Goal: Task Accomplishment & Management: Use online tool/utility

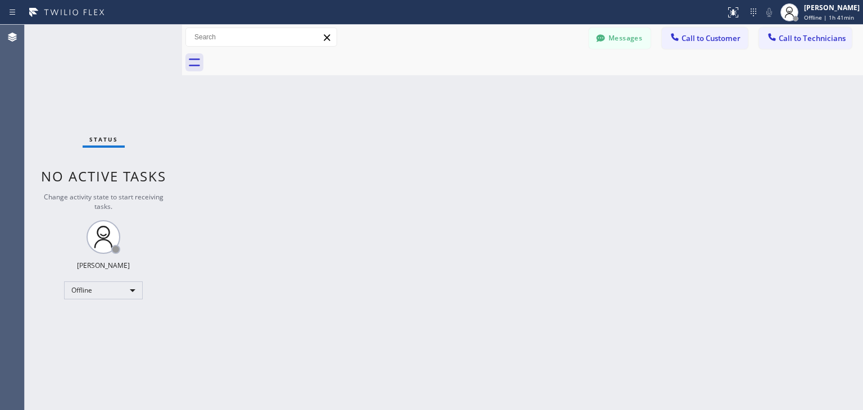
click at [795, 12] on icon at bounding box center [789, 12] width 13 height 13
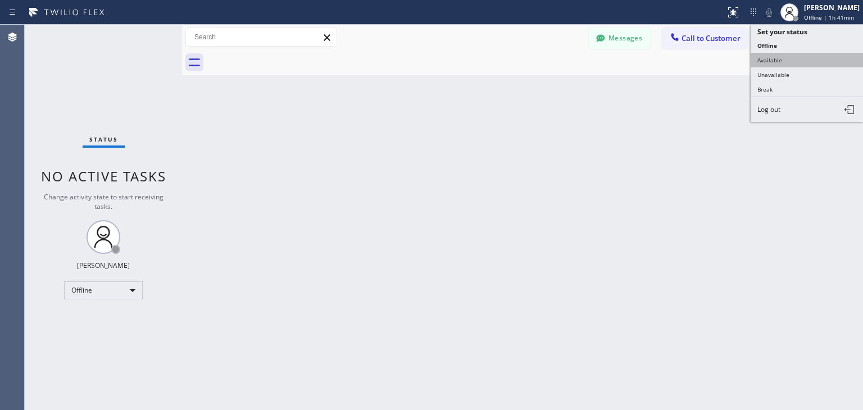
click at [803, 56] on button "Available" at bounding box center [806, 60] width 112 height 15
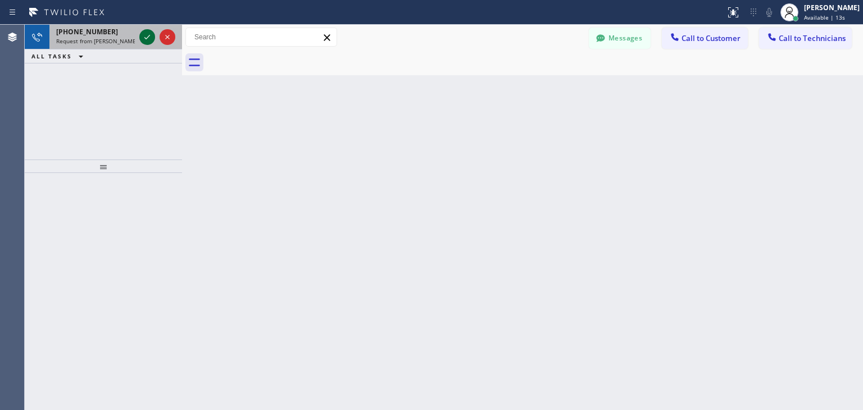
click at [148, 36] on icon at bounding box center [146, 36] width 13 height 13
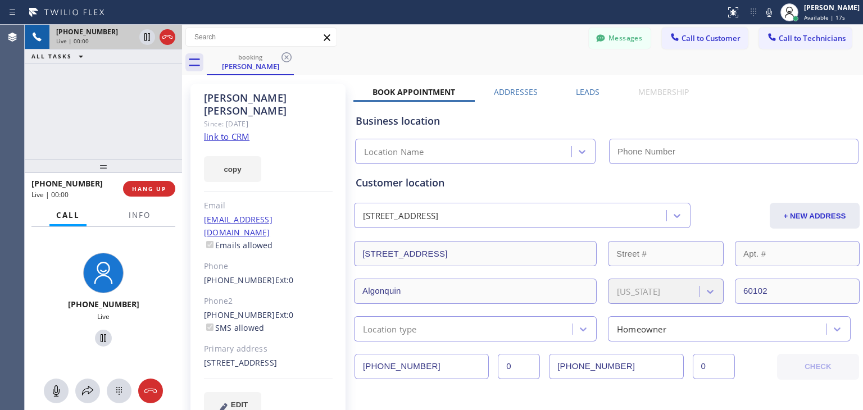
type input "[PHONE_NUMBER]"
click at [99, 338] on icon at bounding box center [103, 337] width 13 height 13
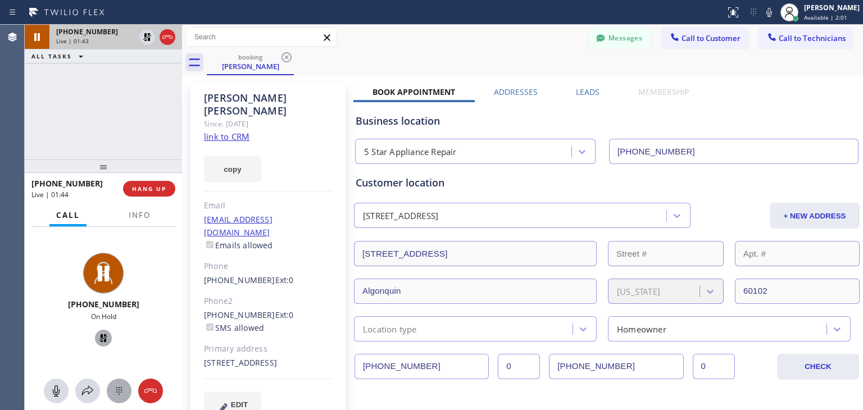
click at [126, 389] on div at bounding box center [119, 390] width 25 height 13
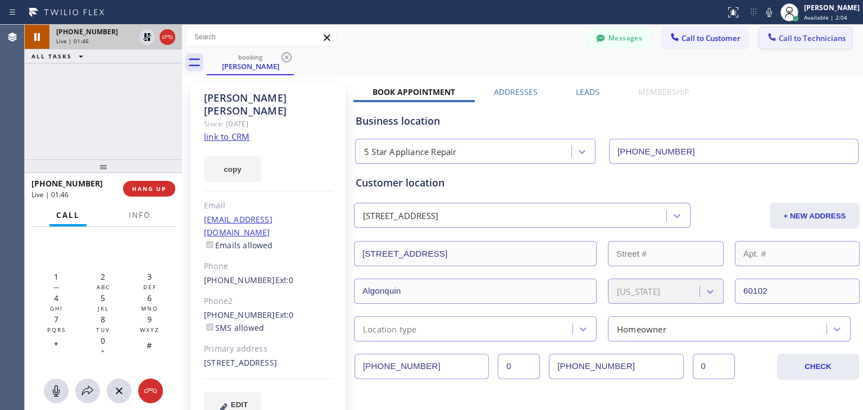
click at [771, 46] on button "Call to Technicians" at bounding box center [805, 38] width 93 height 21
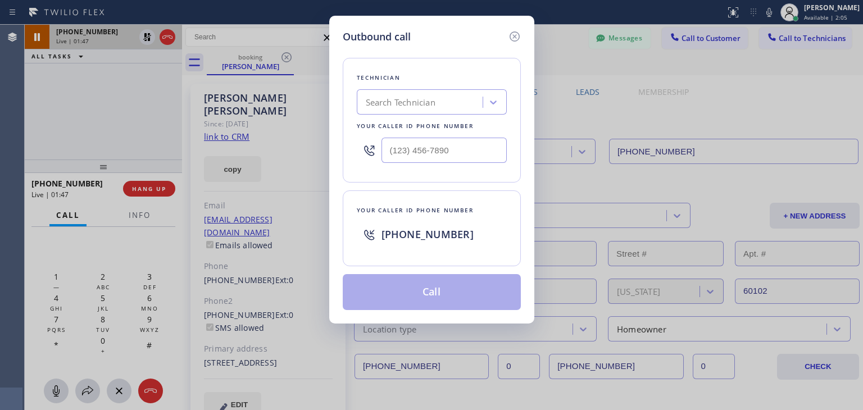
click at [413, 90] on div "Search Technician" at bounding box center [432, 101] width 150 height 25
type input "ibragim"
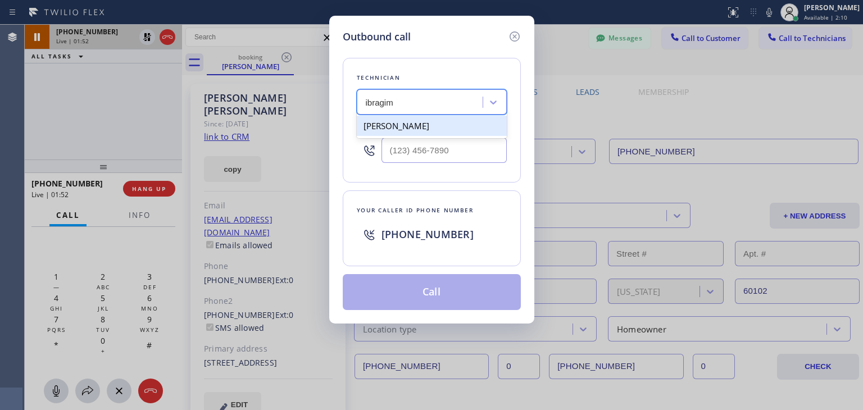
click at [428, 125] on div "[PERSON_NAME]" at bounding box center [432, 126] width 150 height 20
type input "[PHONE_NUMBER]"
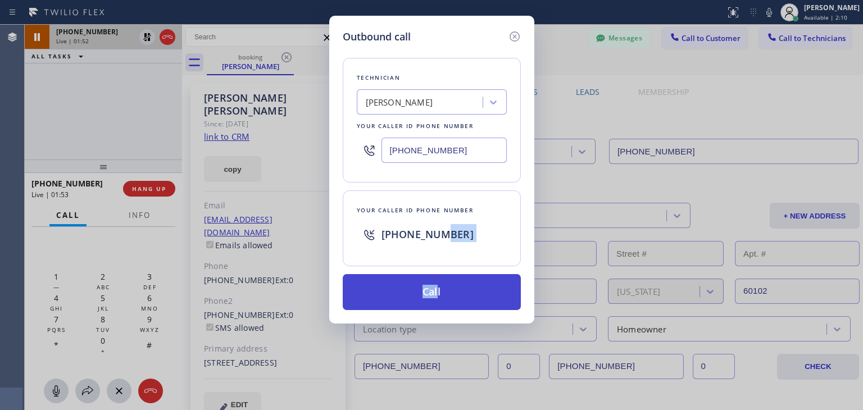
drag, startPoint x: 438, startPoint y: 264, endPoint x: 439, endPoint y: 293, distance: 28.7
click at [439, 293] on div "Technician [PERSON_NAME][GEOGRAPHIC_DATA] Your caller id phone number [PHONE_NU…" at bounding box center [432, 177] width 178 height 266
click at [439, 293] on button "Call" at bounding box center [432, 292] width 178 height 36
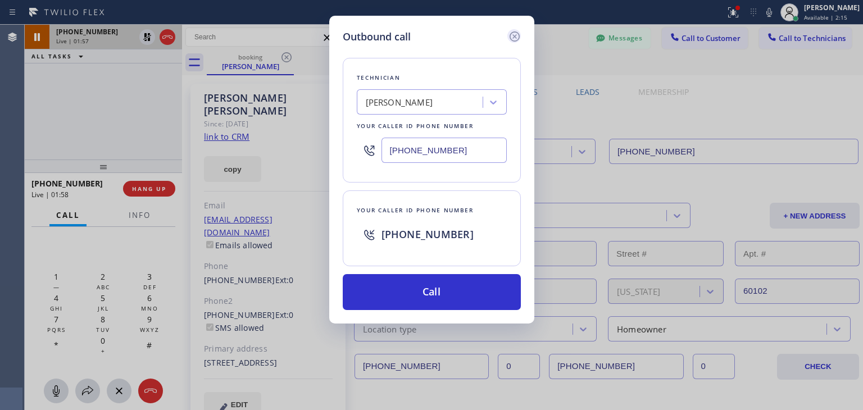
click at [510, 37] on icon at bounding box center [514, 36] width 10 height 10
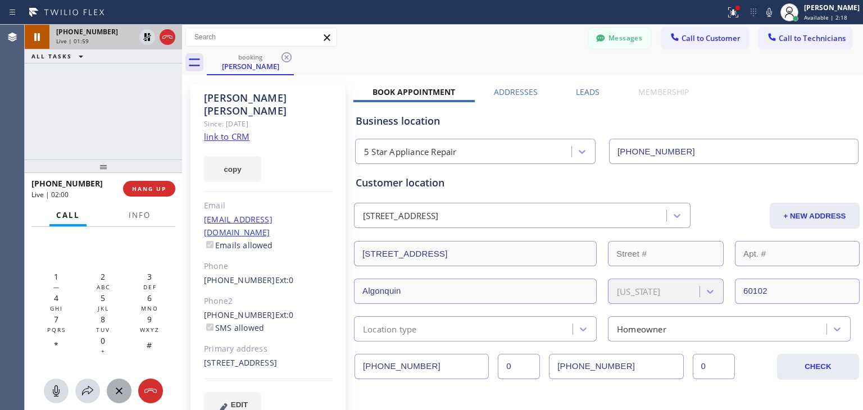
click at [107, 389] on div at bounding box center [119, 390] width 25 height 13
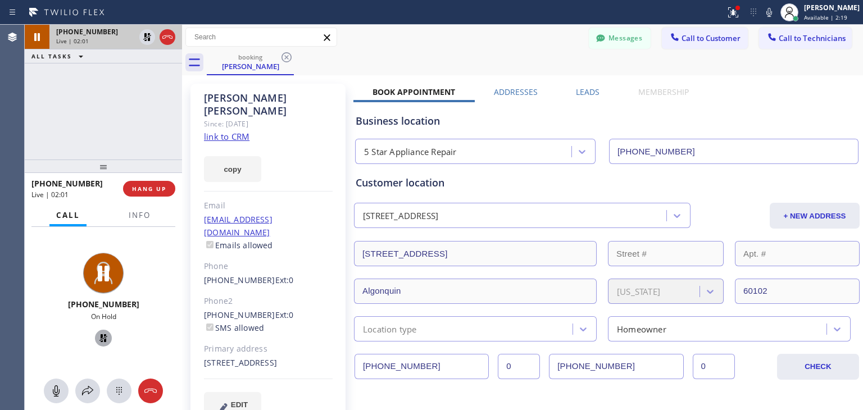
click at [97, 335] on icon at bounding box center [103, 337] width 13 height 13
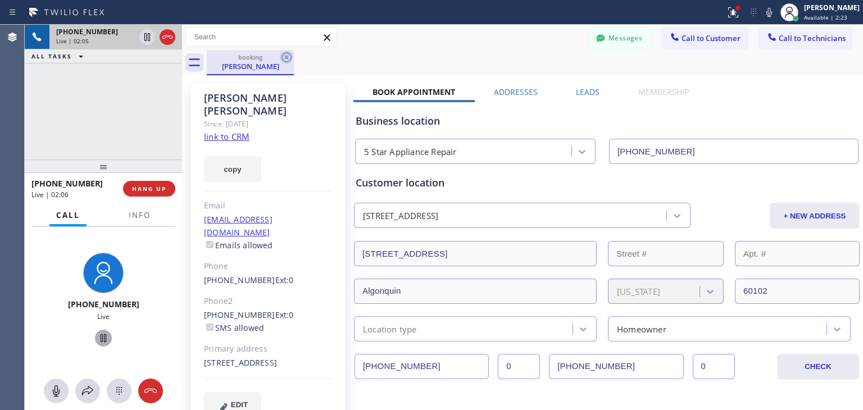
click at [282, 58] on icon at bounding box center [286, 57] width 10 height 10
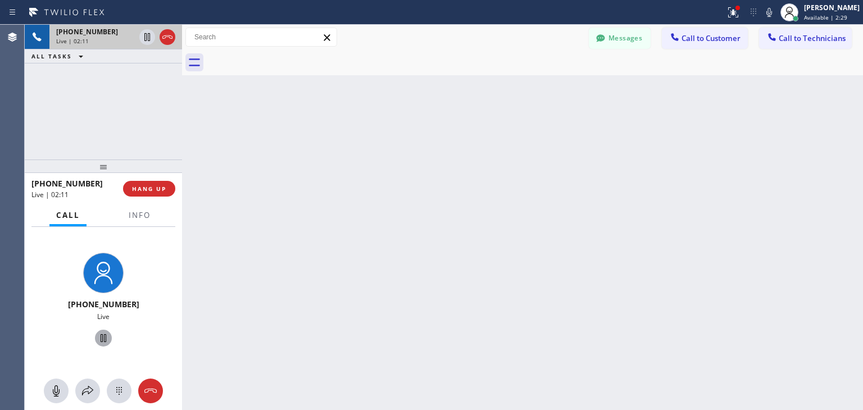
click at [182, 130] on div at bounding box center [182, 217] width 0 height 385
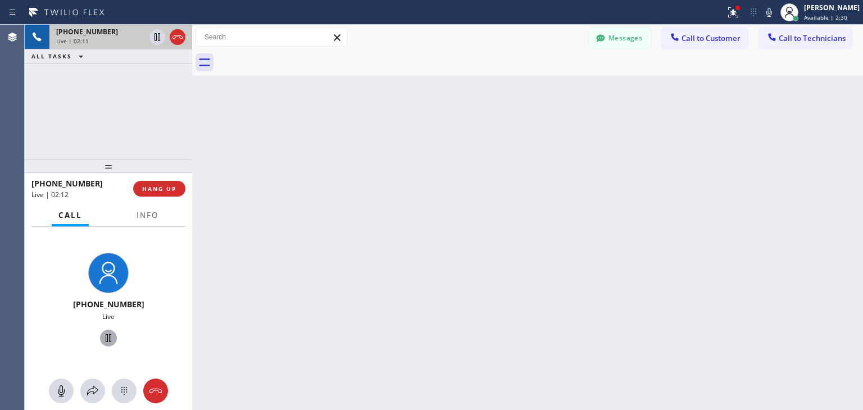
drag, startPoint x: 183, startPoint y: 130, endPoint x: 195, endPoint y: 130, distance: 12.4
click at [192, 130] on div at bounding box center [192, 217] width 0 height 385
click at [166, 192] on span "HANG UP" at bounding box center [161, 189] width 34 height 8
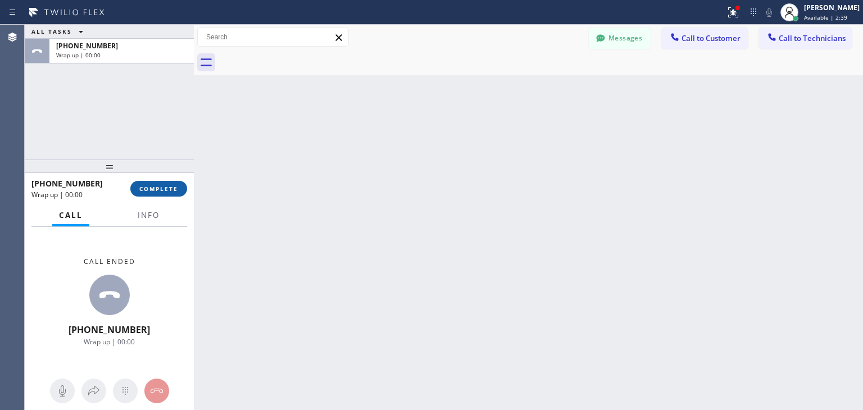
click at [166, 192] on span "COMPLETE" at bounding box center [158, 189] width 39 height 8
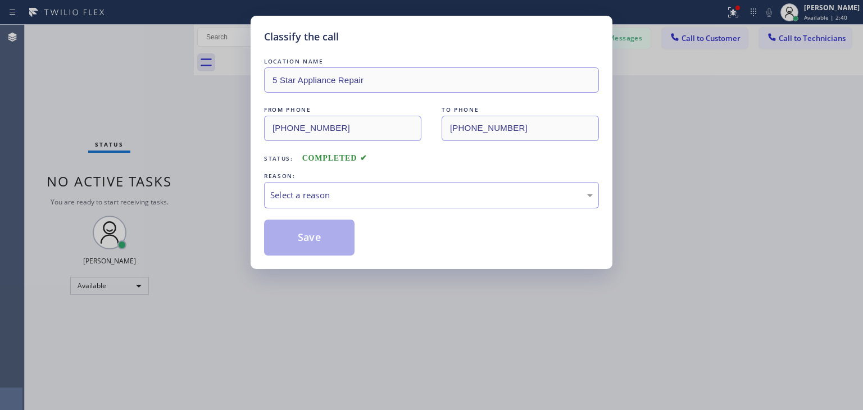
click at [795, 37] on div "Classify the call LOCATION NAME 5 Star Appliance Repair FROM PHONE [PHONE_NUMBE…" at bounding box center [431, 205] width 863 height 410
click at [422, 209] on div "LOCATION NAME 5 Star Appliance Repair FROM PHONE [PHONE_NUMBER] TO PHONE [PHONE…" at bounding box center [431, 156] width 335 height 200
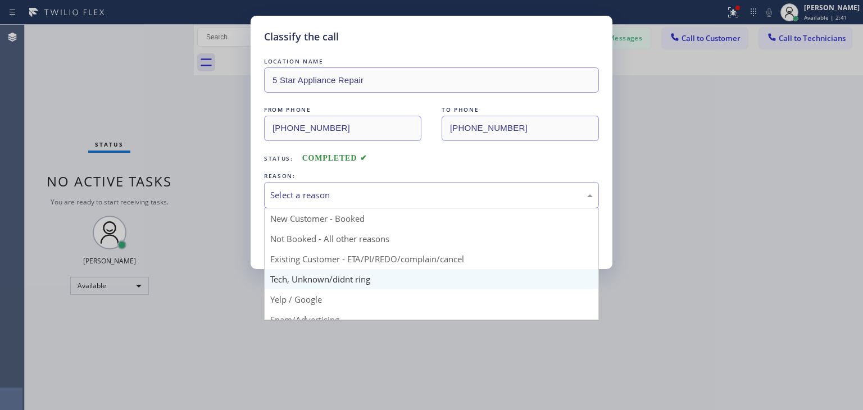
drag, startPoint x: 434, startPoint y: 200, endPoint x: 409, endPoint y: 268, distance: 72.5
click at [409, 208] on div "Select a reason New Customer - Booked Not Booked - All other reasons Existing C…" at bounding box center [431, 195] width 335 height 26
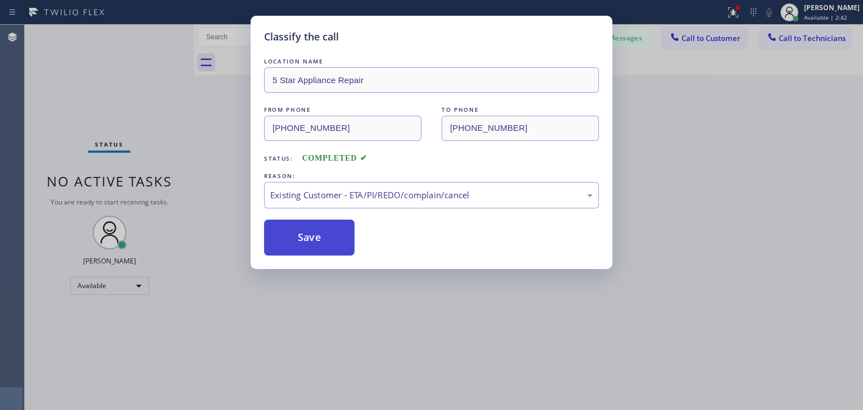
drag, startPoint x: 426, startPoint y: 257, endPoint x: 267, endPoint y: 228, distance: 161.1
click at [267, 228] on button "Save" at bounding box center [309, 238] width 90 height 36
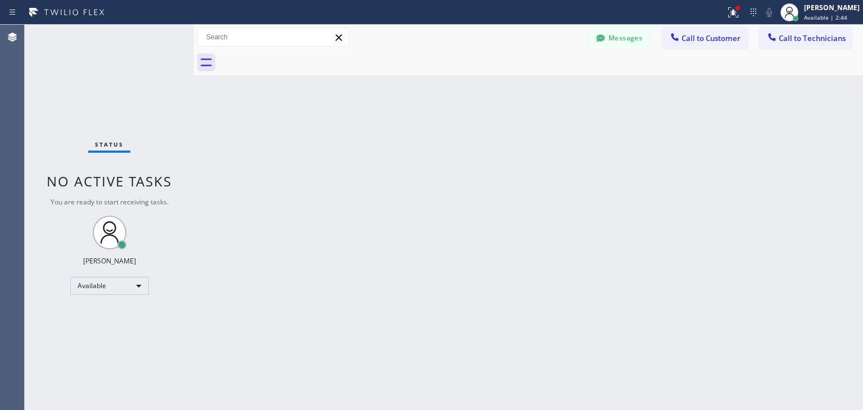
click at [786, 32] on button "Call to Technicians" at bounding box center [805, 38] width 93 height 21
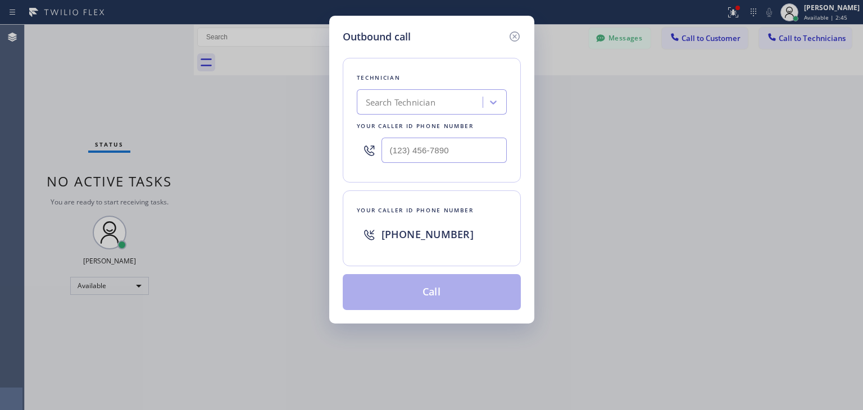
click at [415, 101] on div "Search Technician" at bounding box center [401, 102] width 70 height 13
type input "[GEOGRAPHIC_DATA]"
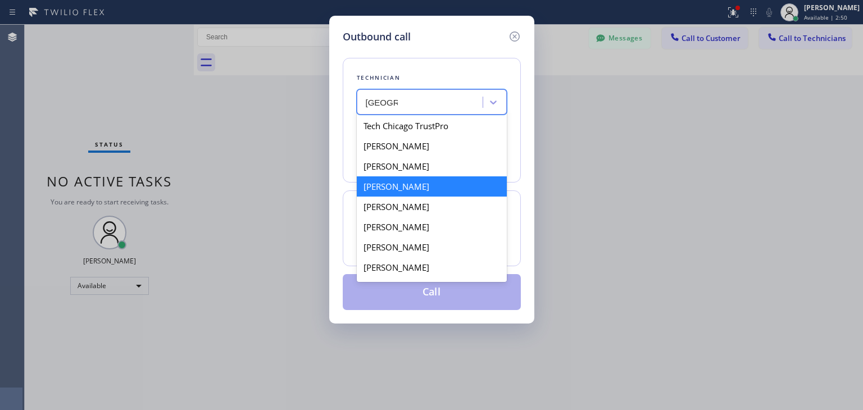
click at [426, 182] on div "[PERSON_NAME]" at bounding box center [432, 186] width 150 height 20
type input "[PHONE_NUMBER]"
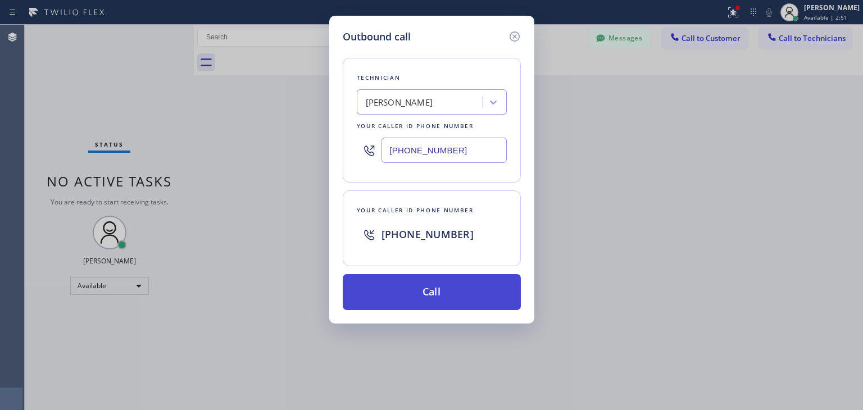
click at [433, 284] on button "Call" at bounding box center [432, 292] width 178 height 36
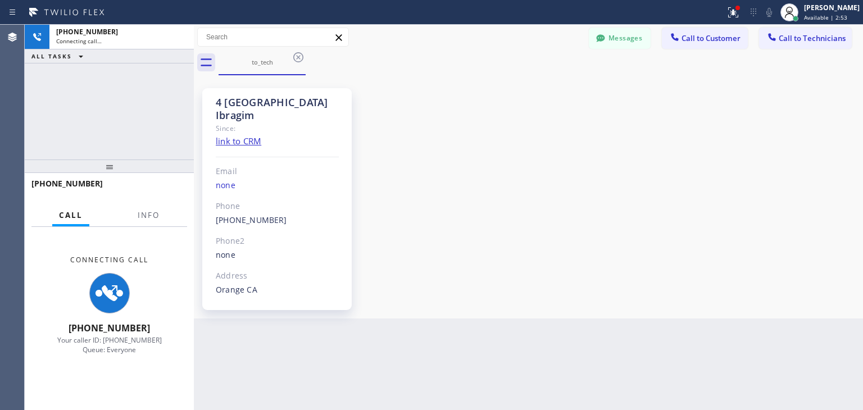
scroll to position [31, 0]
click at [583, 407] on div "Back to Dashboard Change Sender ID Customers Technicians BI Ben Ily [DATE] 02:5…" at bounding box center [528, 217] width 669 height 385
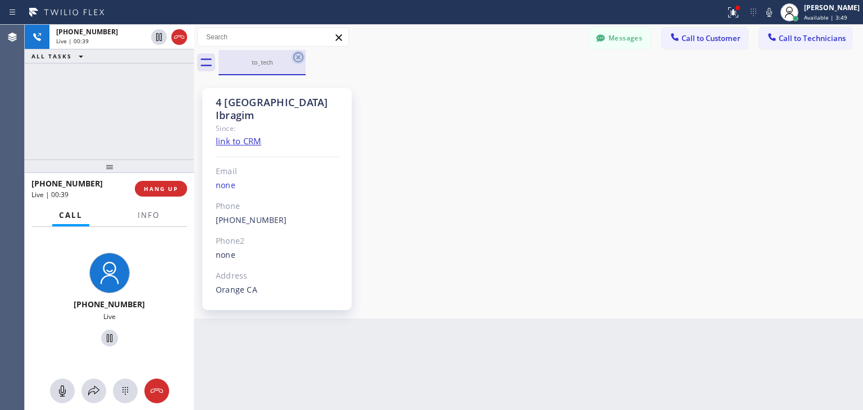
click at [297, 61] on icon at bounding box center [298, 57] width 13 height 13
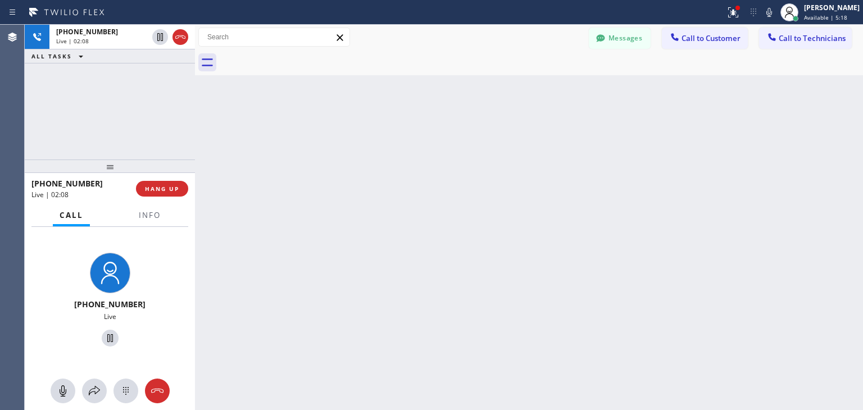
click at [195, 111] on div at bounding box center [195, 217] width 0 height 385
drag, startPoint x: 193, startPoint y: 119, endPoint x: 187, endPoint y: 119, distance: 6.2
click at [195, 119] on div at bounding box center [195, 217] width 0 height 385
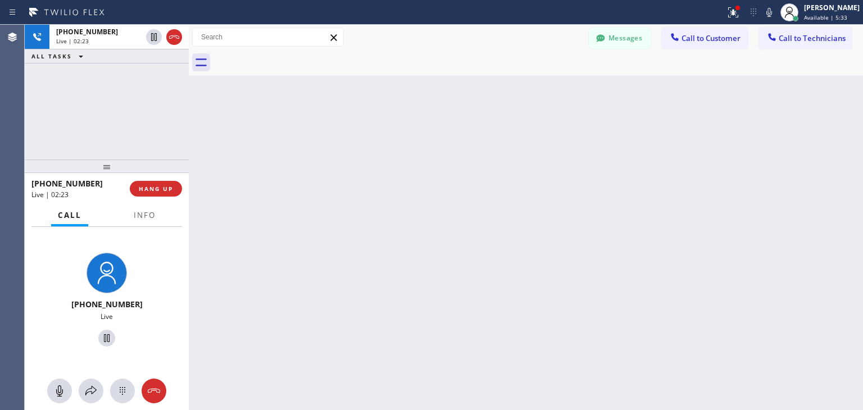
click at [240, 126] on div "Back to Dashboard Change Sender ID Customers Technicians BI Ben Ily [DATE] 02:5…" at bounding box center [526, 217] width 674 height 385
click at [189, 116] on div at bounding box center [189, 217] width 0 height 385
click at [431, 203] on div "Back to Dashboard Change Sender ID Customers Technicians BI Ben Ily [DATE] 02:5…" at bounding box center [526, 217] width 674 height 385
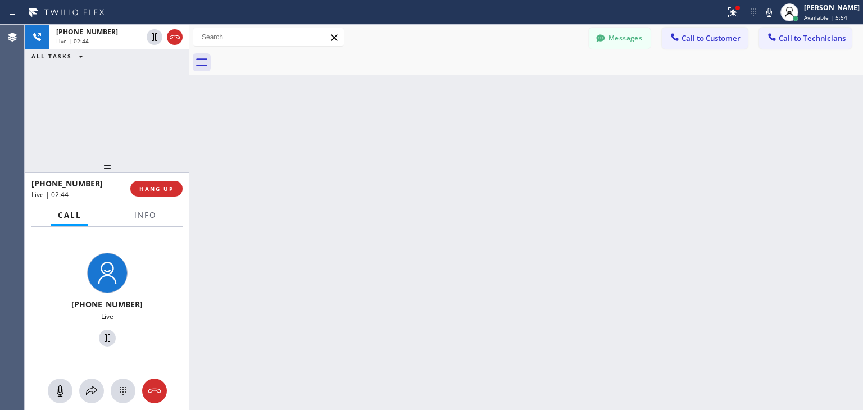
click at [189, 144] on div at bounding box center [189, 217] width 0 height 385
click at [186, 121] on div "[PHONE_NUMBER] Live | 09:07 ALL TASKS ALL TASKS ACTIVE TASKS TASKS IN WRAP UP" at bounding box center [107, 92] width 165 height 135
click at [186, 121] on div "[PHONE_NUMBER] Live | 09:08 ALL TASKS ALL TASKS ACTIVE TASKS TASKS IN WRAP UP" at bounding box center [107, 92] width 165 height 135
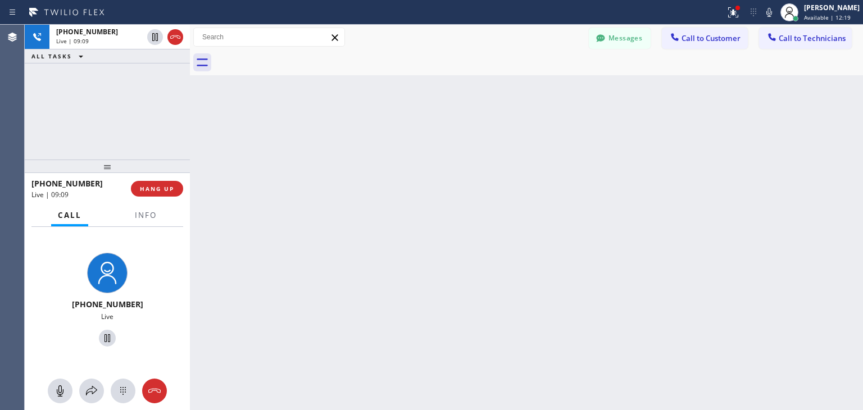
click at [190, 122] on div at bounding box center [190, 217] width 0 height 385
click at [163, 187] on span "HANG UP" at bounding box center [157, 189] width 34 height 8
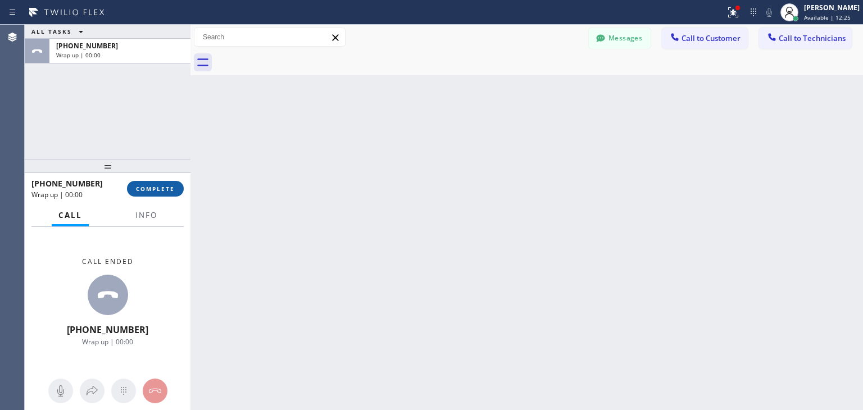
click at [163, 187] on span "COMPLETE" at bounding box center [155, 189] width 39 height 8
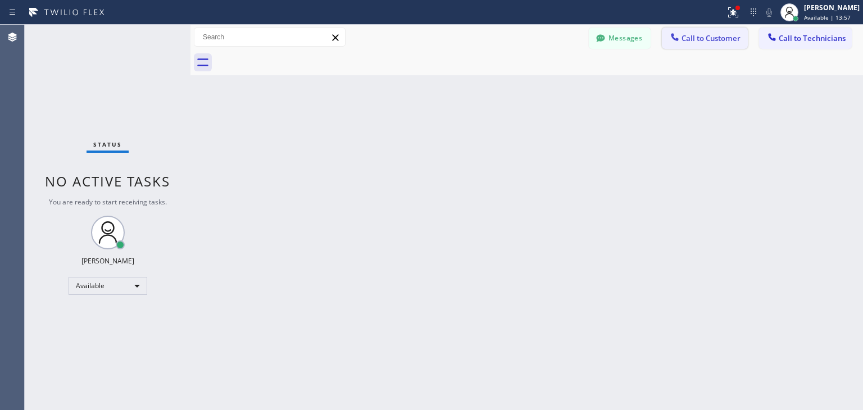
click at [693, 35] on span "Call to Customer" at bounding box center [710, 38] width 59 height 10
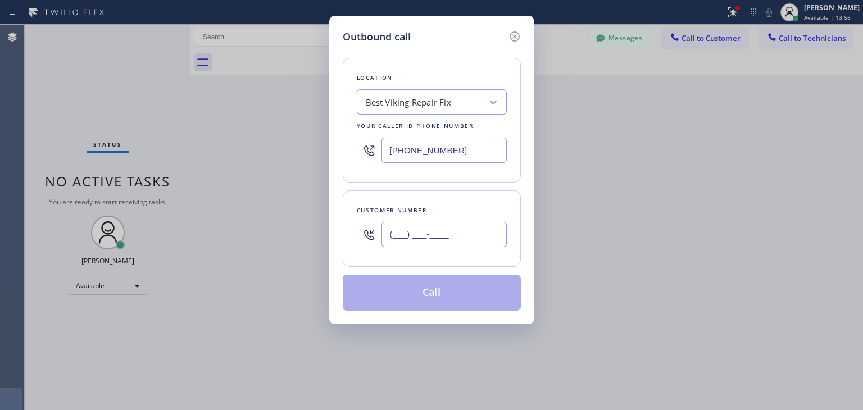
paste input "847) 287-5073"
click at [438, 228] on input "[PHONE_NUMBER]" at bounding box center [443, 234] width 125 height 25
type input "[PHONE_NUMBER]"
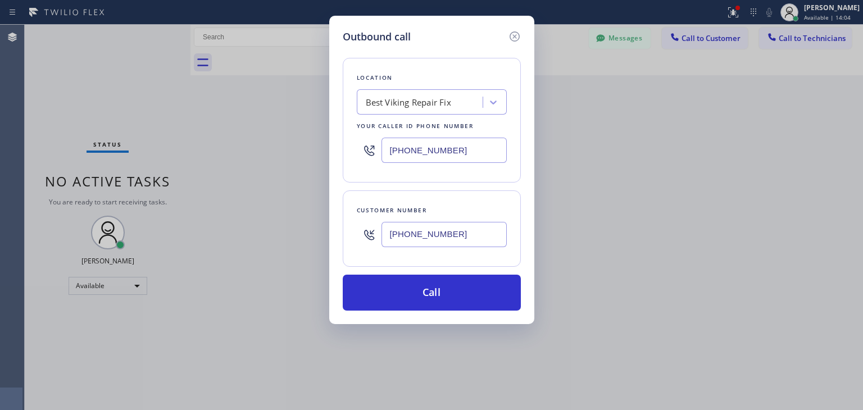
paste input "Subzero Repair Professionals"
type input "Subzero Repair Professionals"
click at [404, 94] on div "Subzero Repair Professionals Subzero Repair Professionals" at bounding box center [410, 103] width 100 height 20
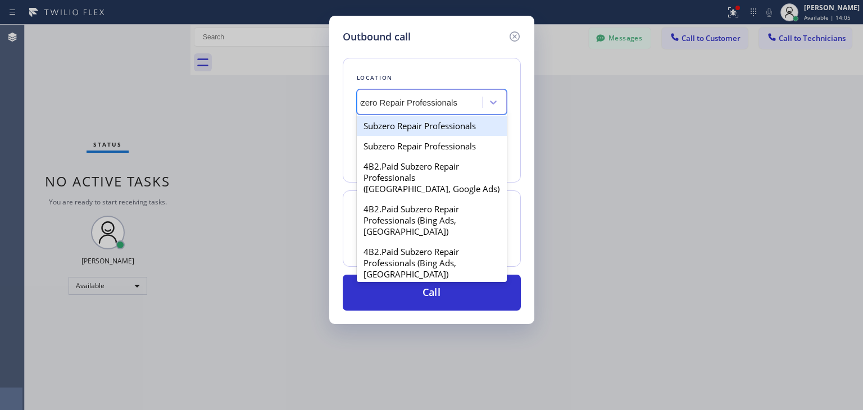
click at [436, 121] on div "Subzero Repair Professionals" at bounding box center [432, 126] width 150 height 20
type input "[PHONE_NUMBER]"
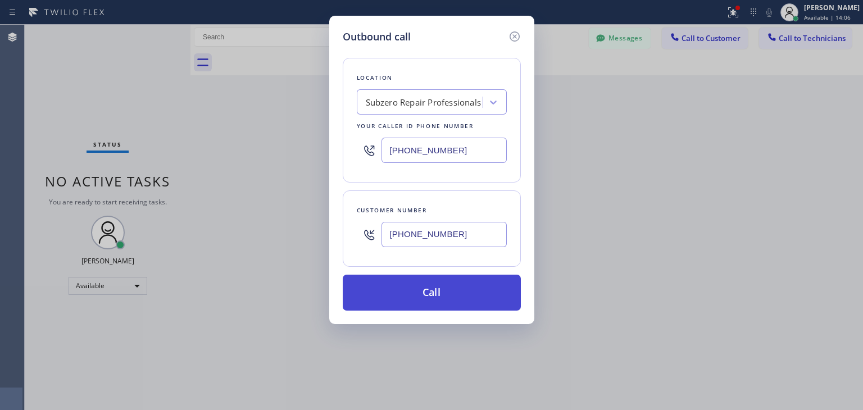
click at [442, 292] on button "Call" at bounding box center [432, 293] width 178 height 36
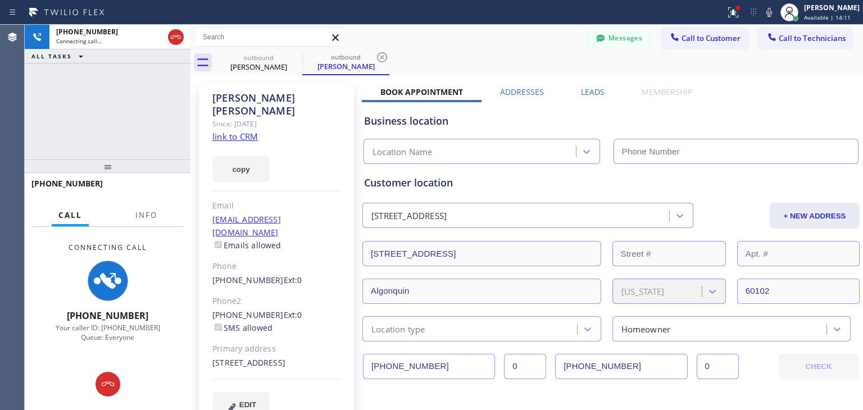
type input "[PHONE_NUMBER]"
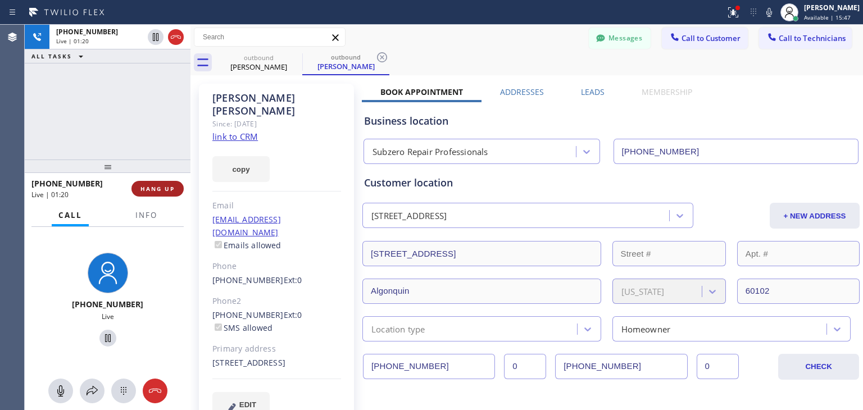
click at [166, 191] on span "HANG UP" at bounding box center [157, 189] width 34 height 8
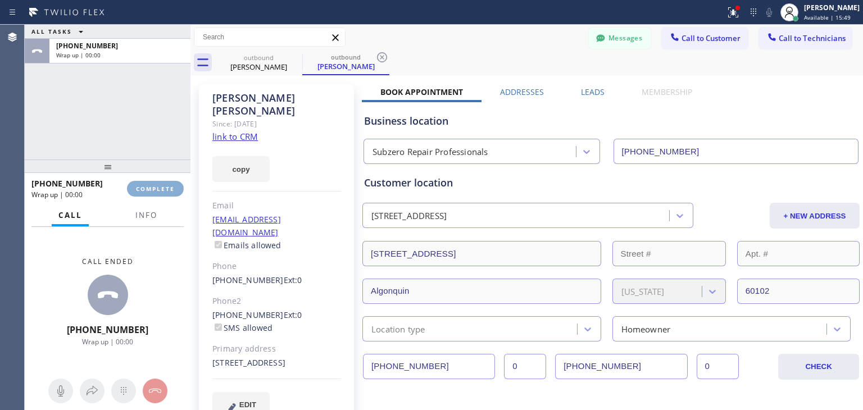
click at [166, 191] on span "COMPLETE" at bounding box center [155, 189] width 39 height 8
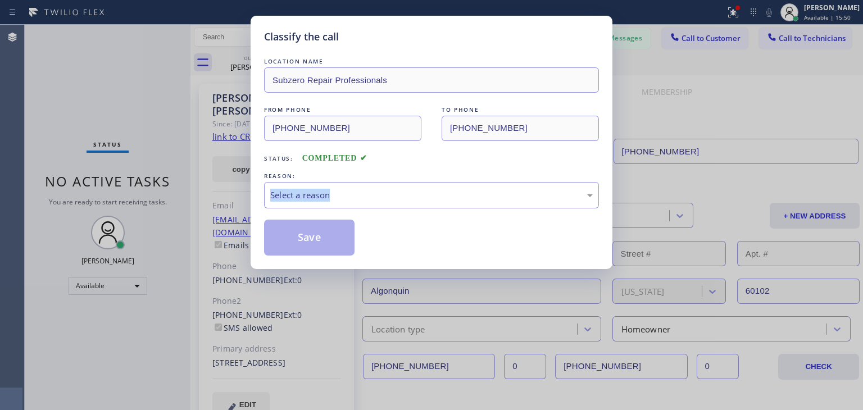
click at [166, 191] on div "Classify the call LOCATION NAME Subzero Repair Professionals FROM PHONE [PHONE_…" at bounding box center [431, 205] width 863 height 410
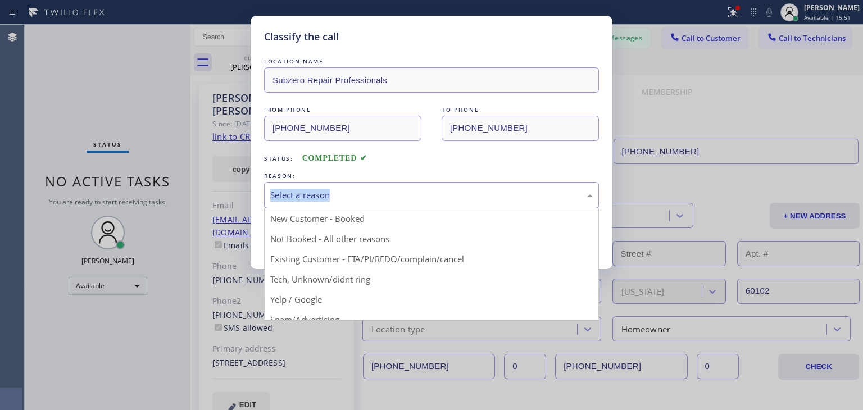
click at [452, 201] on div "Select a reason" at bounding box center [431, 195] width 322 height 13
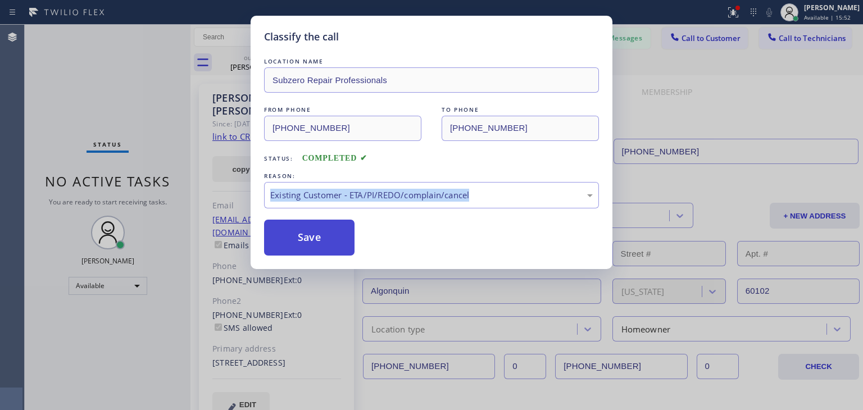
click at [319, 240] on button "Save" at bounding box center [309, 238] width 90 height 36
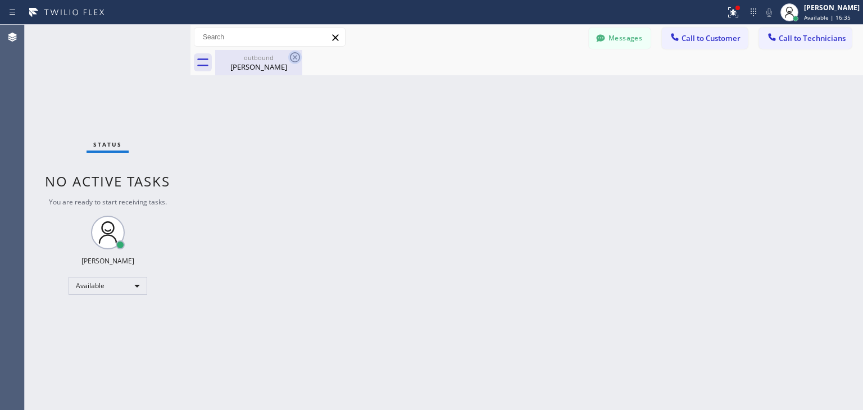
click at [294, 54] on icon at bounding box center [294, 57] width 13 height 13
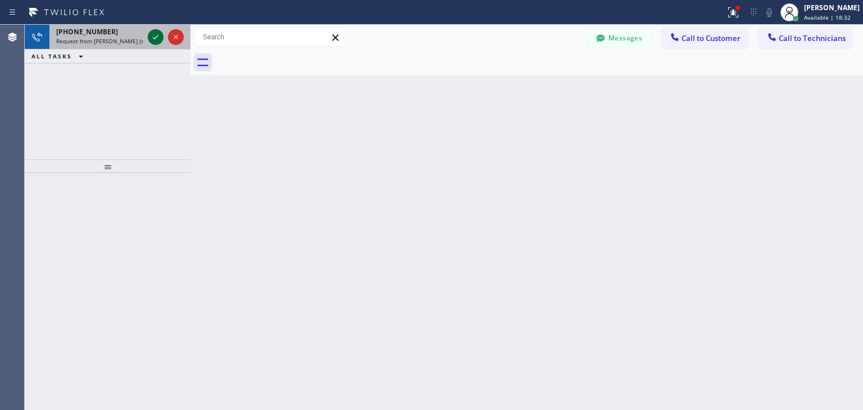
click at [154, 34] on icon at bounding box center [155, 36] width 13 height 13
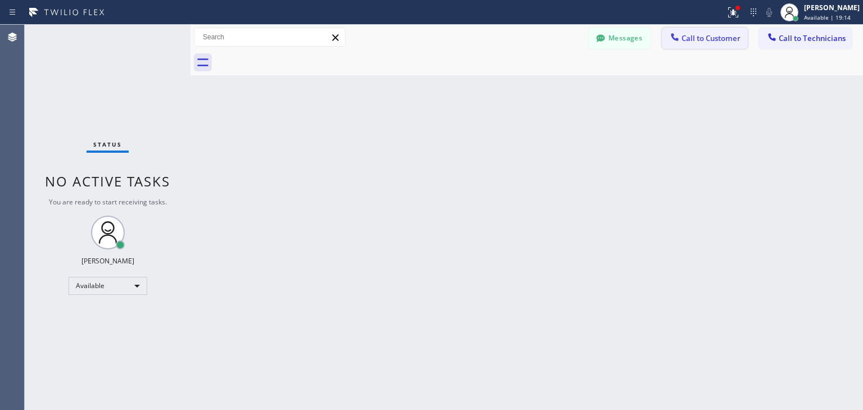
click at [709, 41] on span "Call to Customer" at bounding box center [710, 38] width 59 height 10
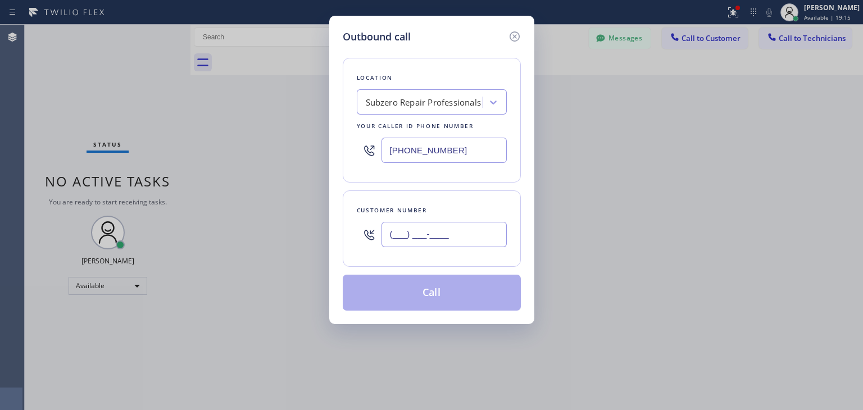
paste input "301) 752-9730"
click at [479, 242] on input "[PHONE_NUMBER]" at bounding box center [443, 234] width 125 height 25
type input "[PHONE_NUMBER]"
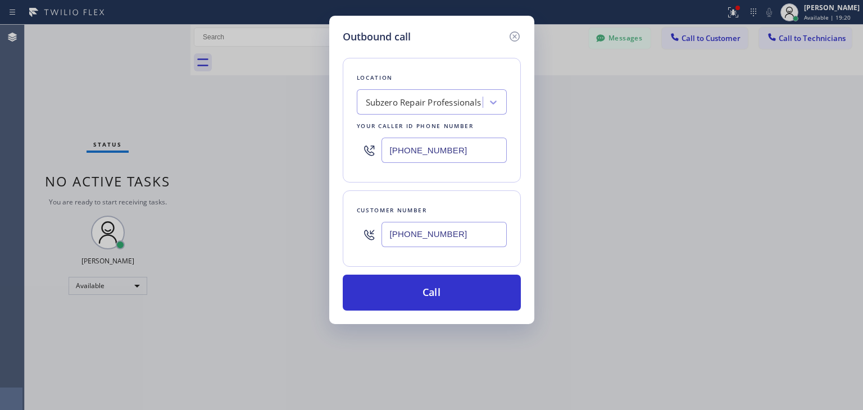
paste input "Viking Repair Pro Hinsdale"
type input "Viking Repair Pro Hinsdale"
click at [453, 93] on div "Viking Repair Pro Hinsdale Viking Repair Pro [GEOGRAPHIC_DATA]" at bounding box center [410, 103] width 100 height 20
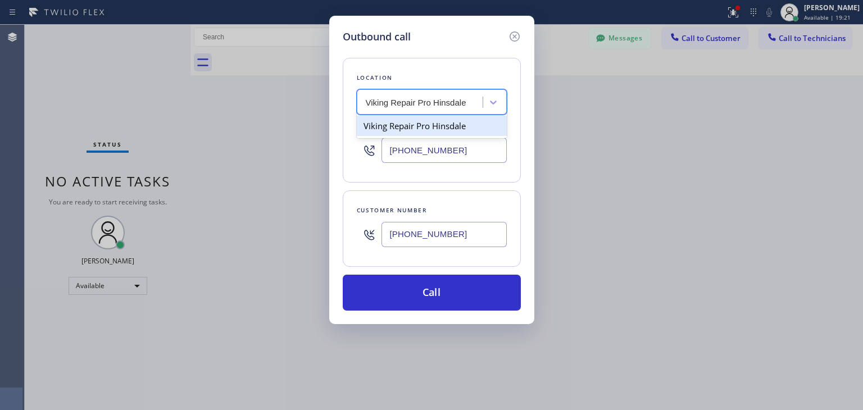
click at [447, 124] on div "Viking Repair Pro Hinsdale" at bounding box center [432, 126] width 150 height 20
type input "[PHONE_NUMBER]"
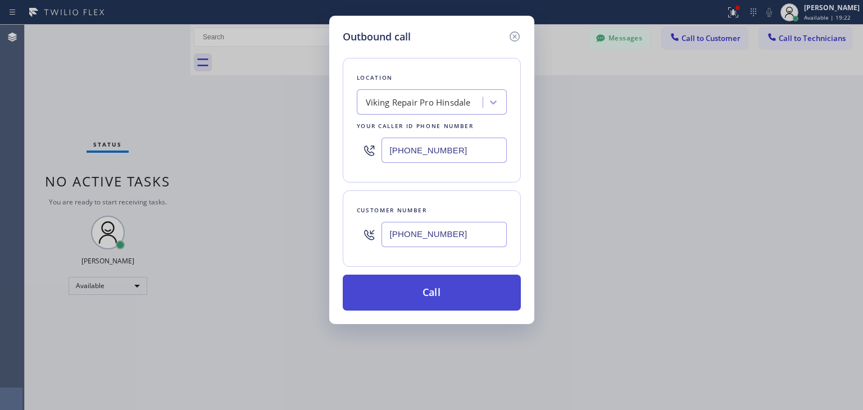
click at [424, 286] on button "Call" at bounding box center [432, 293] width 178 height 36
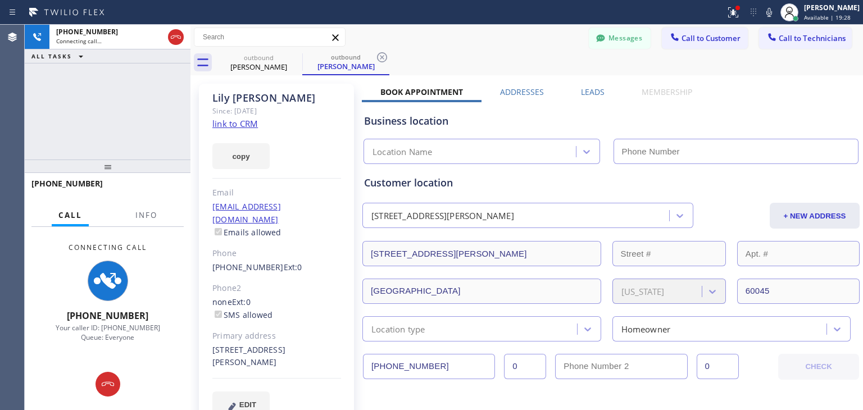
type input "[PHONE_NUMBER]"
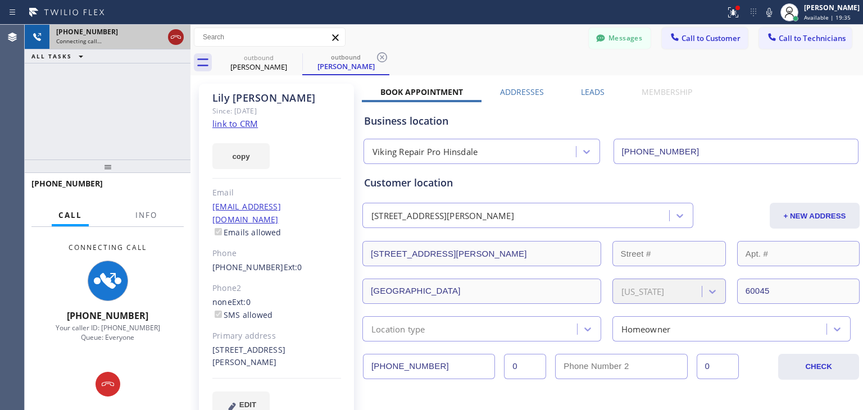
click at [176, 39] on icon at bounding box center [175, 36] width 13 height 13
click at [163, 39] on div "Connecting call…" at bounding box center [109, 41] width 107 height 8
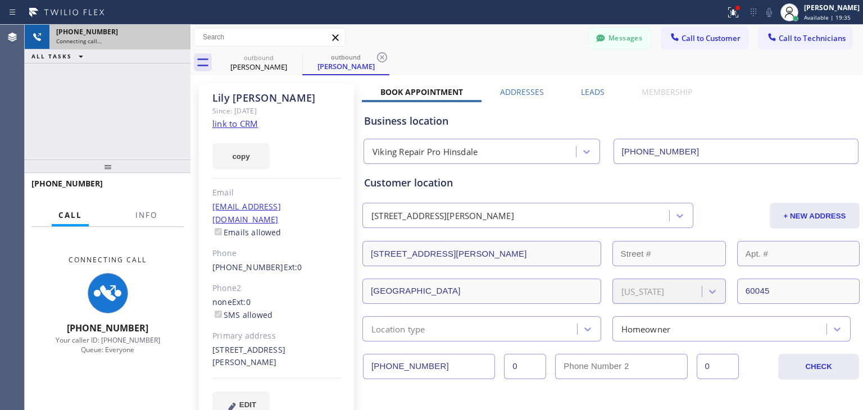
click at [176, 39] on div "Connecting call…" at bounding box center [120, 41] width 128 height 8
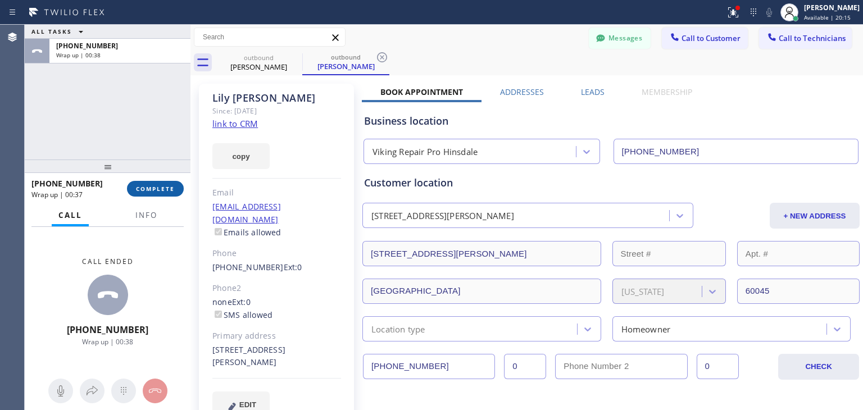
click at [166, 194] on button "COMPLETE" at bounding box center [155, 189] width 57 height 16
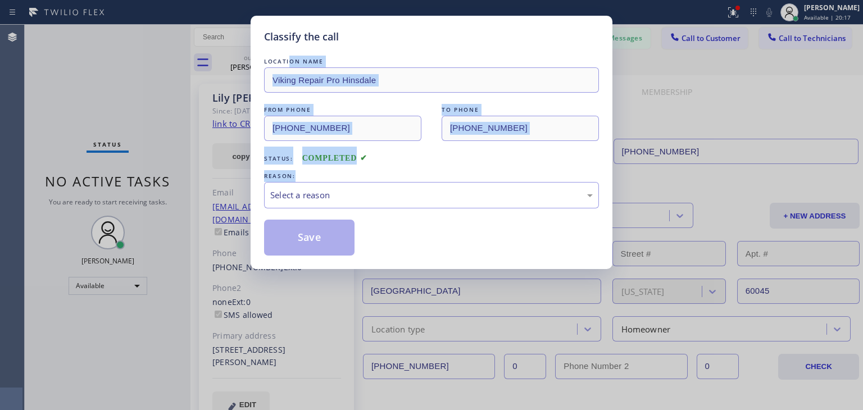
drag, startPoint x: 291, startPoint y: 58, endPoint x: 351, endPoint y: 216, distance: 169.2
click at [351, 216] on div "LOCATION NAME Viking Repair Pro Hinsdale FROM PHONE [PHONE_NUMBER] TO PHONE [PH…" at bounding box center [431, 156] width 335 height 200
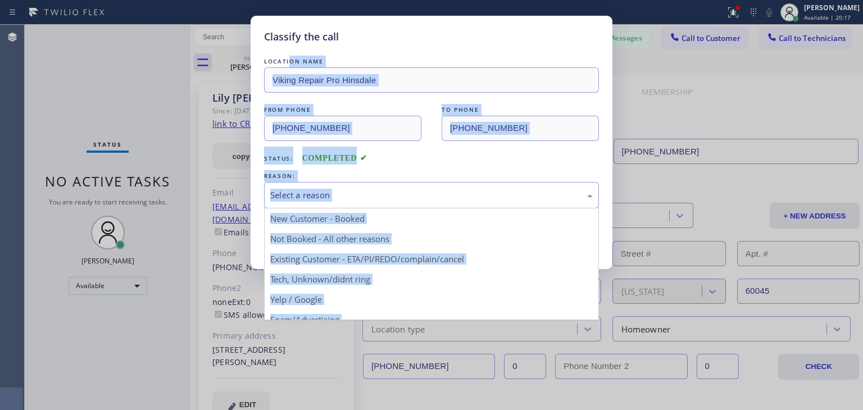
click at [383, 197] on div "Select a reason" at bounding box center [431, 195] width 322 height 13
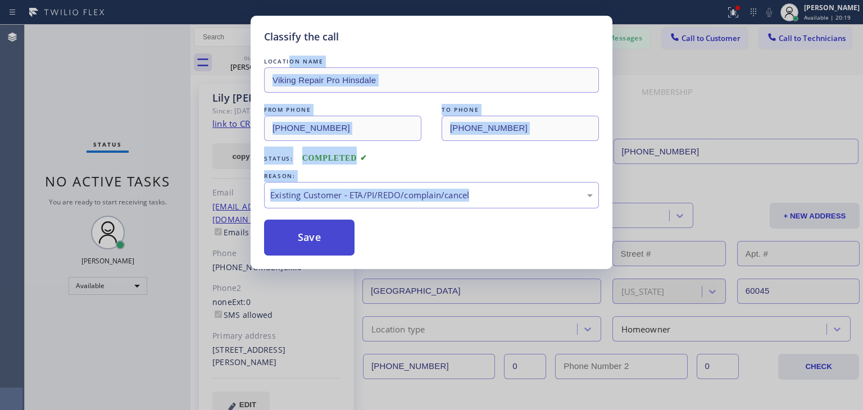
click at [314, 244] on button "Save" at bounding box center [309, 238] width 90 height 36
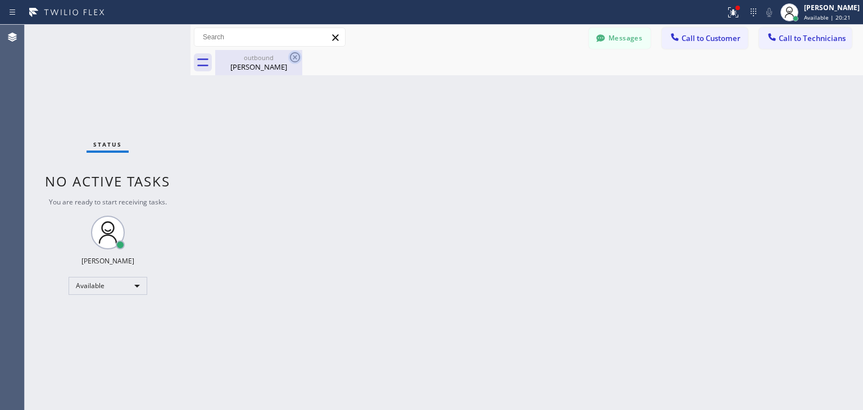
click at [292, 59] on icon at bounding box center [294, 57] width 13 height 13
click at [712, 41] on span "Call to Customer" at bounding box center [710, 38] width 59 height 10
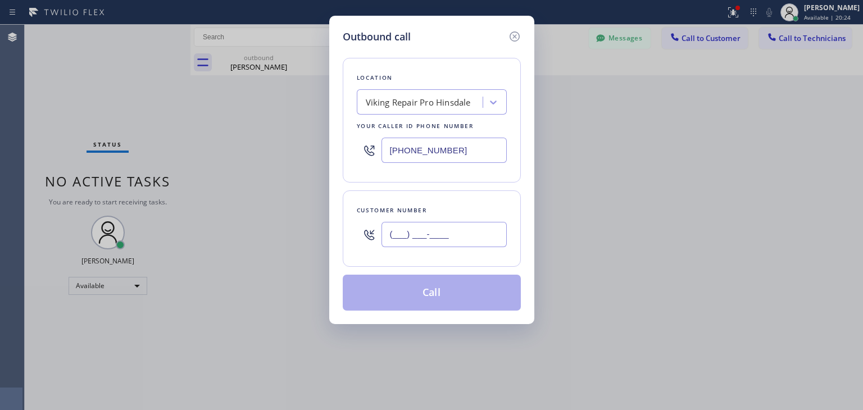
paste input "301) 752-9730"
click at [465, 242] on input "(___) ___-____" at bounding box center [443, 234] width 125 height 25
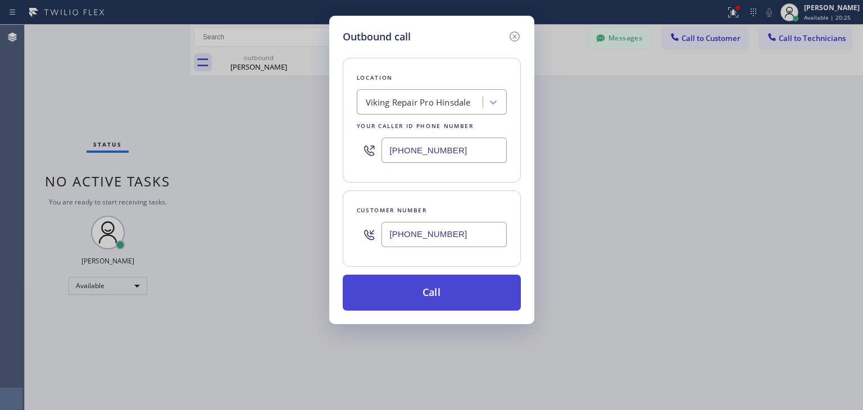
type input "[PHONE_NUMBER]"
click at [431, 295] on button "Call" at bounding box center [432, 293] width 178 height 36
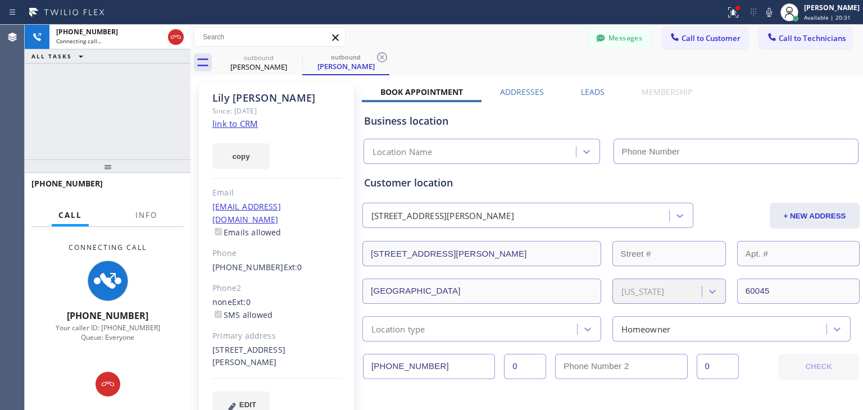
type input "[PHONE_NUMBER]"
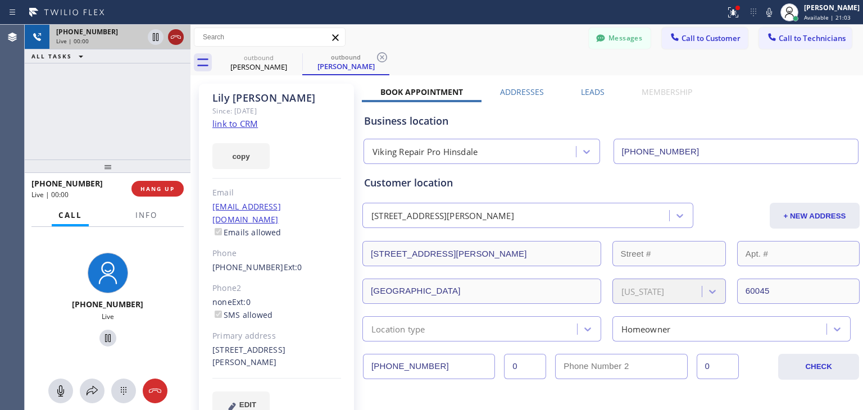
click at [178, 41] on icon at bounding box center [175, 36] width 13 height 13
click at [178, 41] on div "Live | 00:01" at bounding box center [120, 41] width 128 height 8
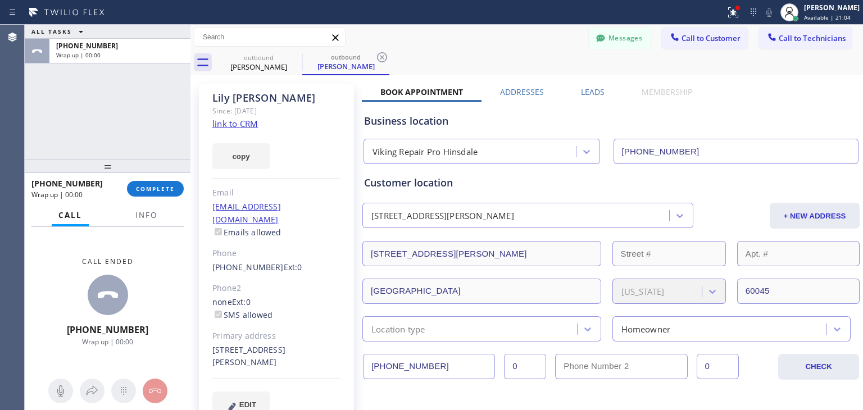
drag, startPoint x: 178, startPoint y: 41, endPoint x: 165, endPoint y: 197, distance: 156.7
drag, startPoint x: 165, startPoint y: 197, endPoint x: 174, endPoint y: 173, distance: 25.8
click at [174, 173] on div "ALL TASKS ALL TASKS ACTIVE TASKS TASKS IN WRAP UP [PHONE_NUMBER] Wrap up | 00:0…" at bounding box center [108, 217] width 166 height 385
click at [171, 187] on span "COMPLETE" at bounding box center [155, 189] width 39 height 8
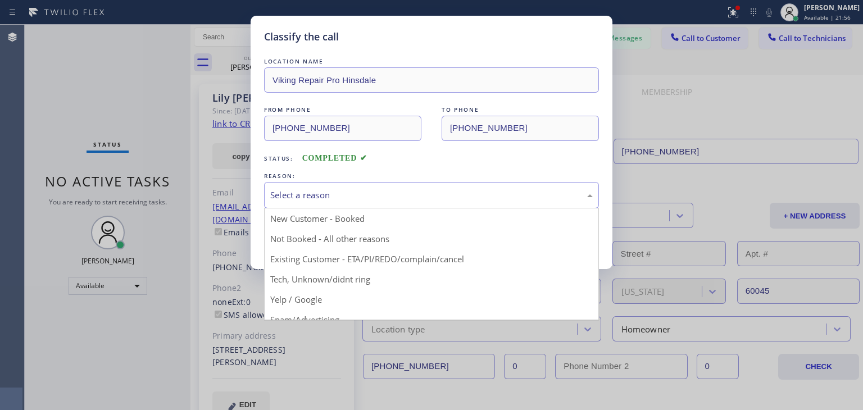
click at [465, 183] on div "Select a reason" at bounding box center [431, 195] width 335 height 26
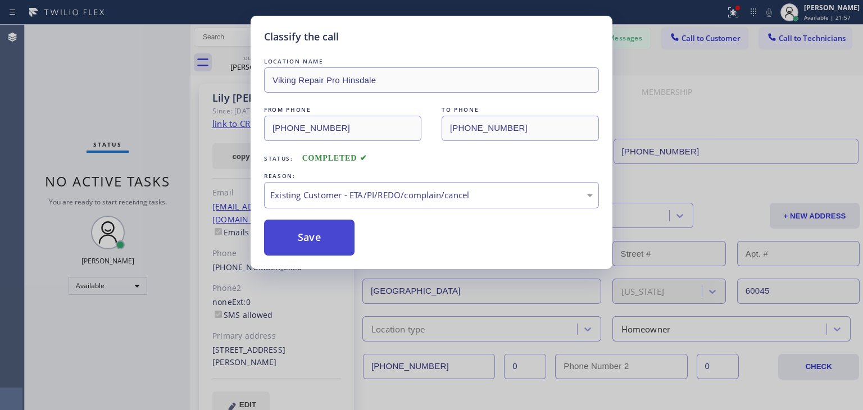
drag, startPoint x: 431, startPoint y: 252, endPoint x: 298, endPoint y: 226, distance: 135.6
click at [298, 226] on button "Save" at bounding box center [309, 238] width 90 height 36
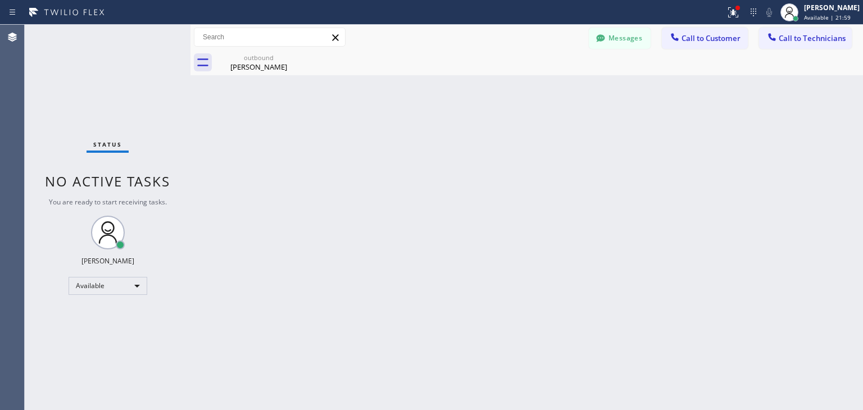
click at [710, 37] on span "Call to Customer" at bounding box center [710, 38] width 59 height 10
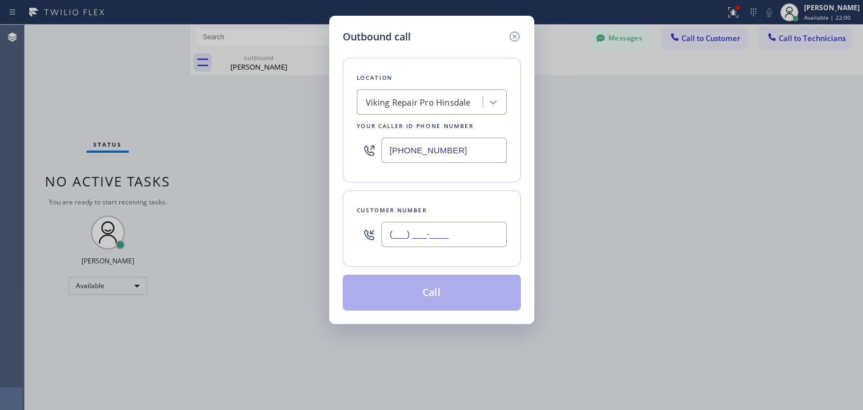
click at [443, 241] on input "(___) ___-____" at bounding box center [443, 234] width 125 height 25
paste input "301) 752-9730"
type input "[PHONE_NUMBER]"
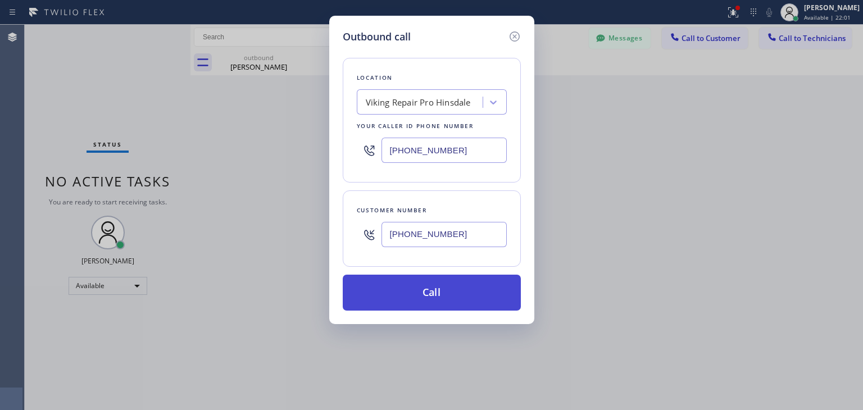
click at [443, 279] on button "Call" at bounding box center [432, 293] width 178 height 36
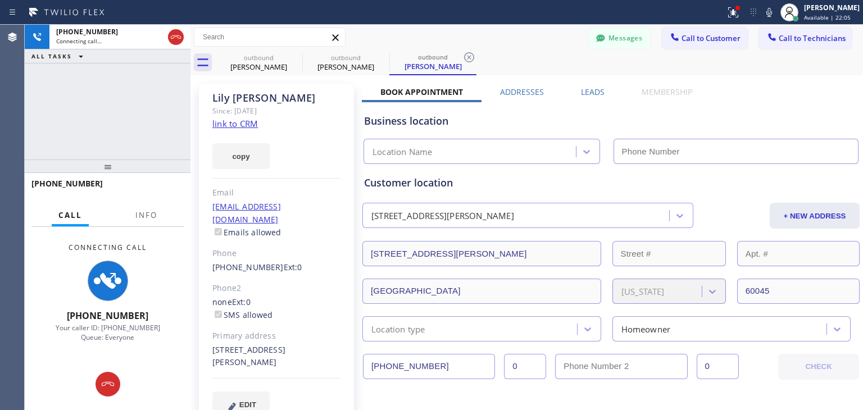
type input "[PHONE_NUMBER]"
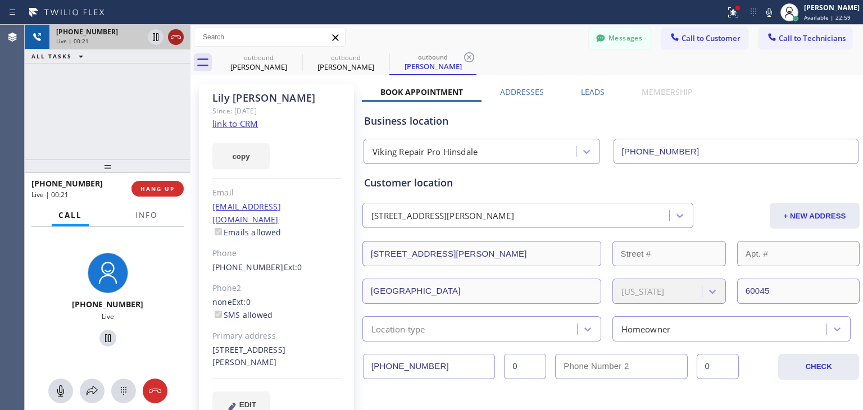
click at [178, 42] on icon at bounding box center [175, 36] width 13 height 13
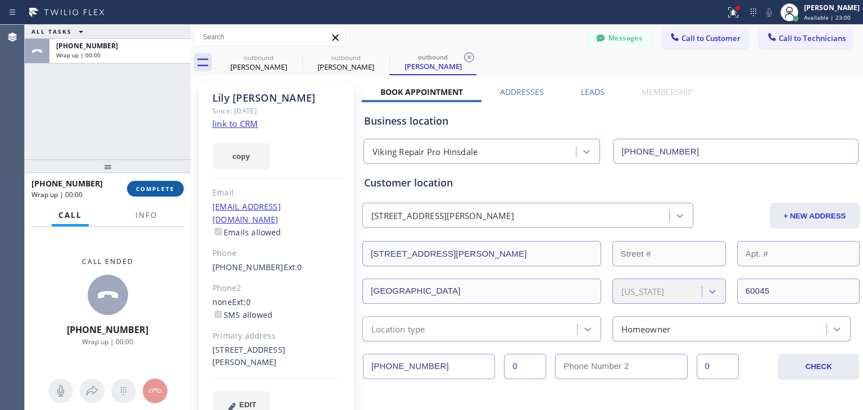
click at [157, 191] on span "COMPLETE" at bounding box center [155, 189] width 39 height 8
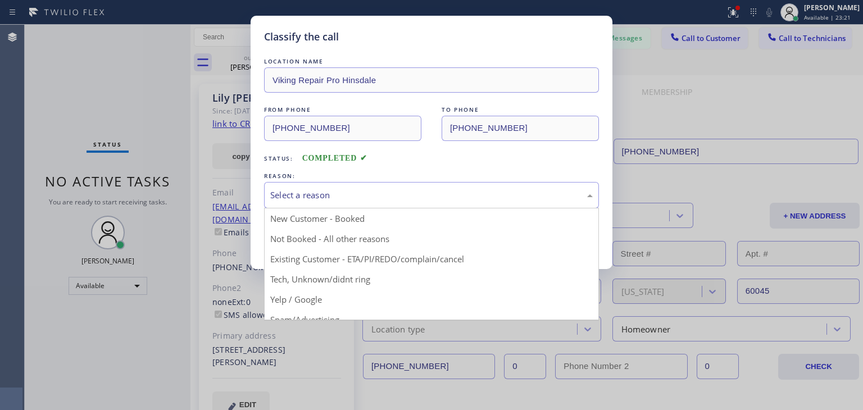
click at [332, 192] on div "Select a reason" at bounding box center [431, 195] width 322 height 13
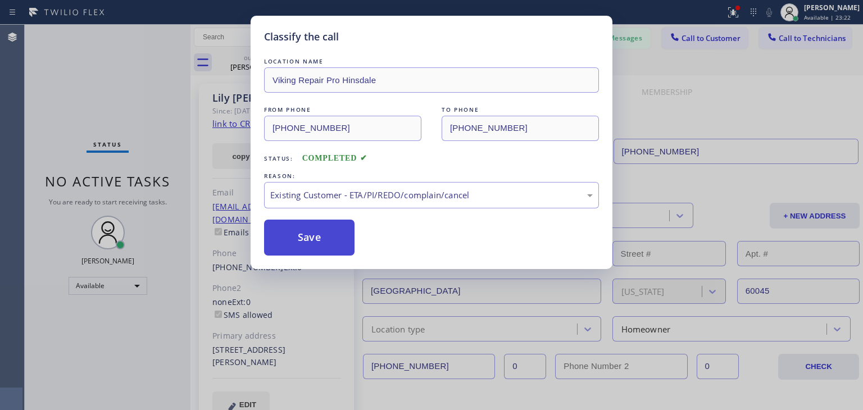
drag, startPoint x: 376, startPoint y: 248, endPoint x: 337, endPoint y: 241, distance: 39.4
click at [337, 241] on button "Save" at bounding box center [309, 238] width 90 height 36
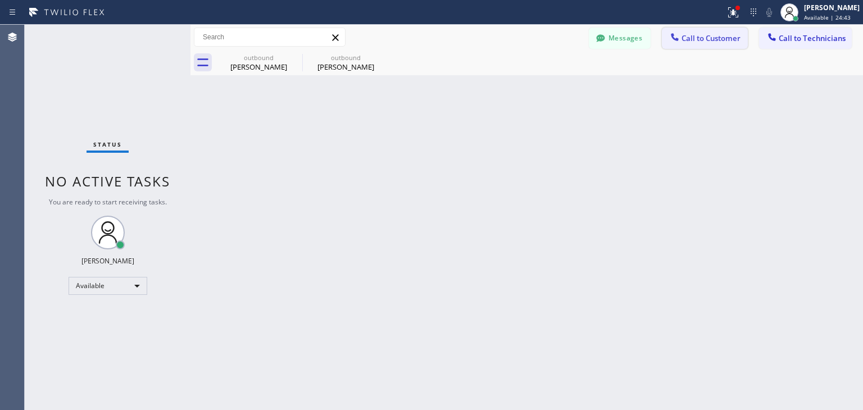
click at [663, 37] on button "Call to Customer" at bounding box center [705, 38] width 86 height 21
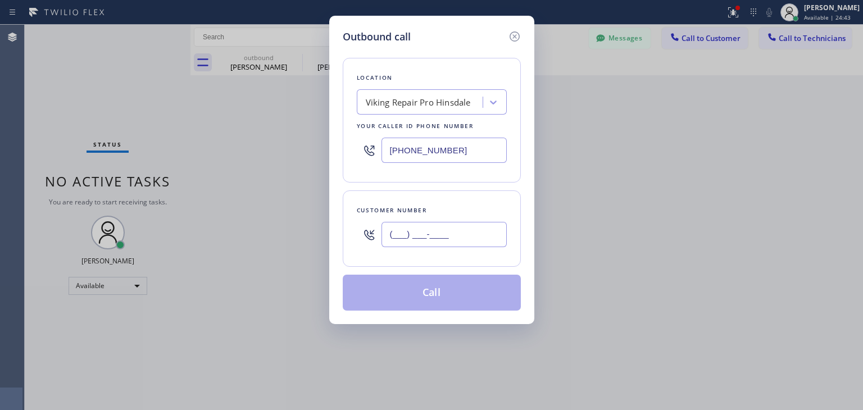
paste input "301) 752-9730"
click at [440, 225] on input "[PHONE_NUMBER]" at bounding box center [443, 234] width 125 height 25
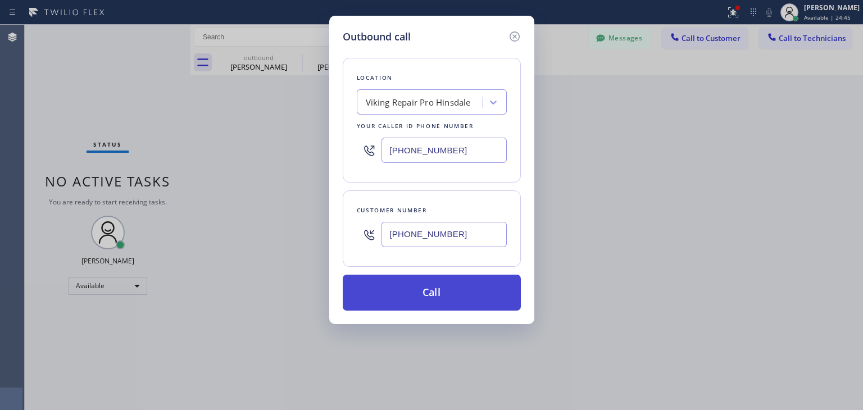
type input "[PHONE_NUMBER]"
click at [433, 292] on button "Call" at bounding box center [432, 293] width 178 height 36
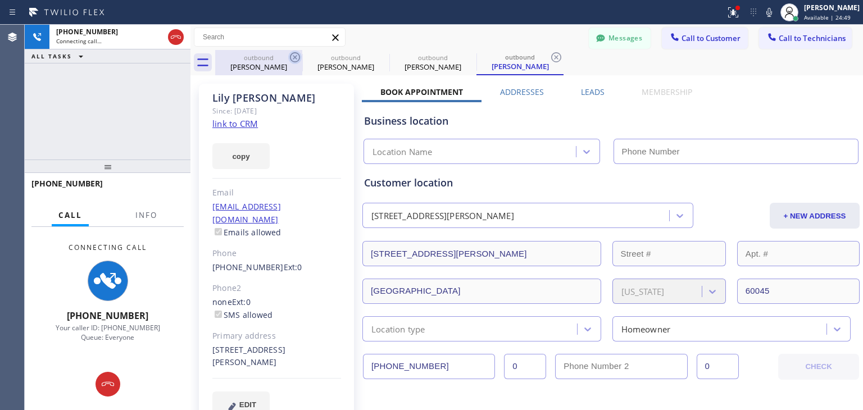
click at [292, 54] on icon at bounding box center [294, 57] width 13 height 13
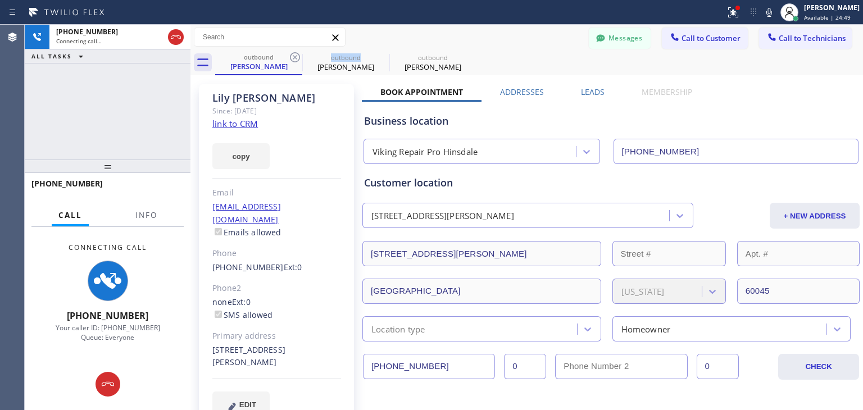
click at [292, 54] on icon at bounding box center [294, 57] width 13 height 13
click at [0, 0] on icon at bounding box center [0, 0] width 0 height 0
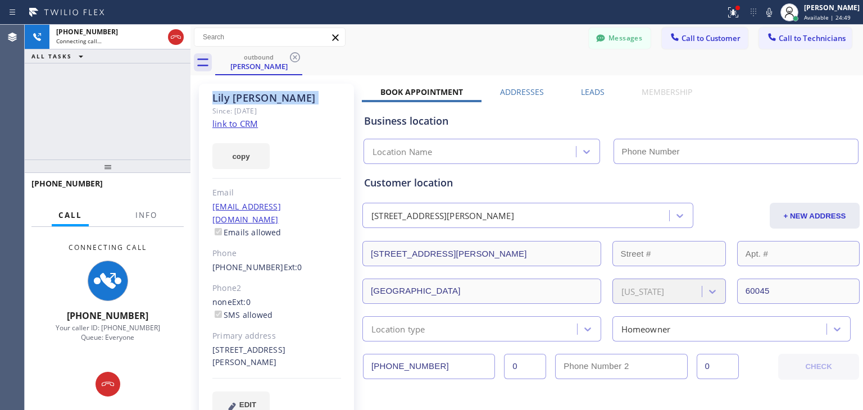
click at [292, 54] on icon at bounding box center [294, 57] width 13 height 13
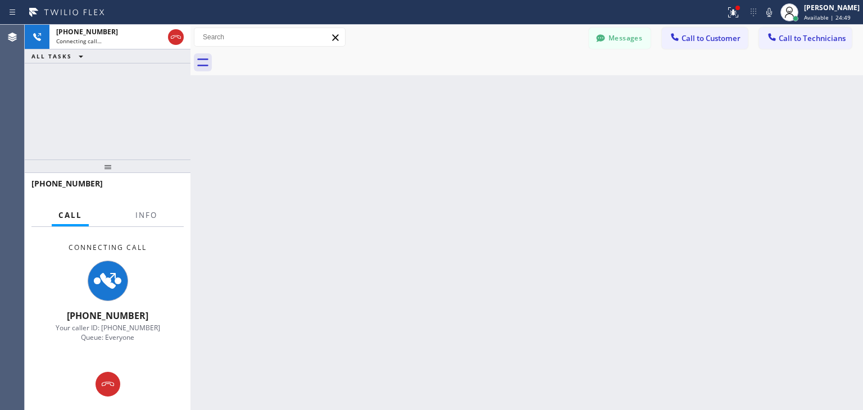
click at [292, 54] on div at bounding box center [539, 62] width 648 height 25
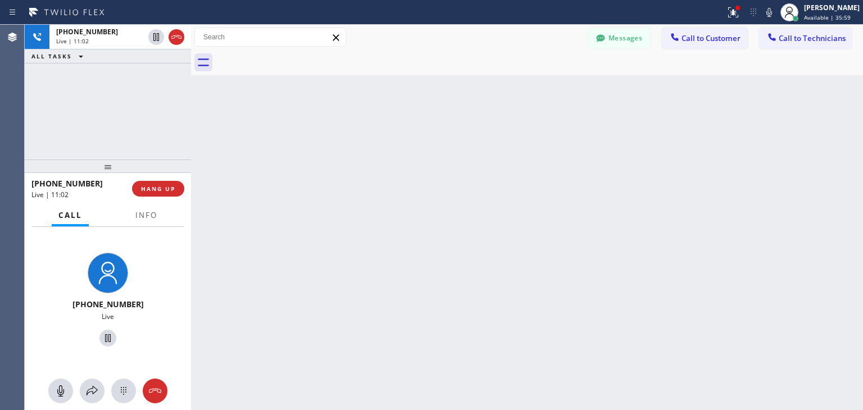
click at [191, 140] on div at bounding box center [191, 217] width 0 height 385
click at [193, 140] on div at bounding box center [193, 217] width 0 height 385
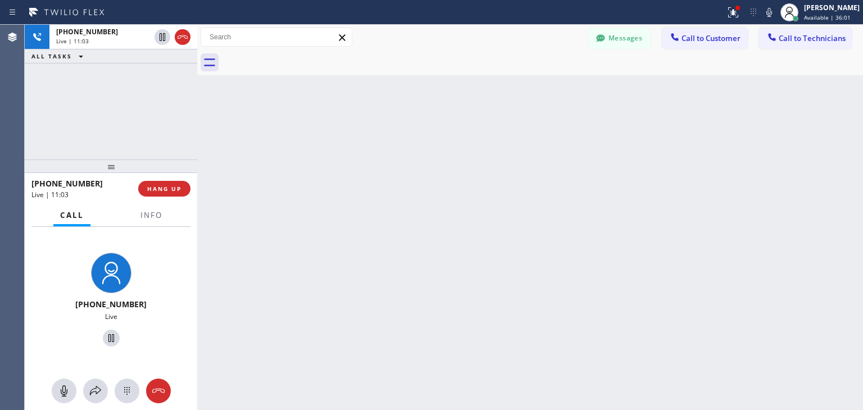
click at [197, 139] on div at bounding box center [197, 217] width 0 height 385
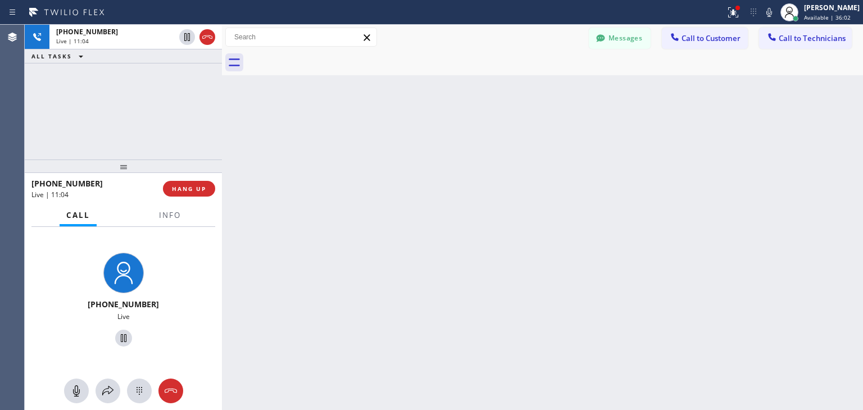
drag, startPoint x: 198, startPoint y: 139, endPoint x: 222, endPoint y: 135, distance: 25.0
click at [222, 135] on div at bounding box center [222, 217] width 0 height 385
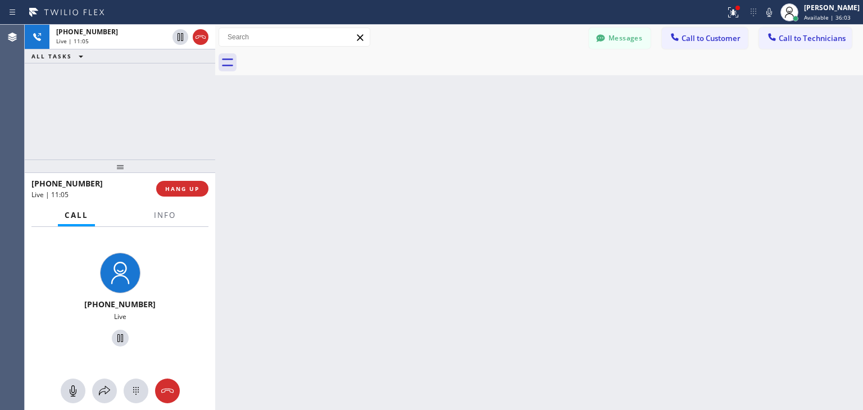
drag, startPoint x: 222, startPoint y: 135, endPoint x: 190, endPoint y: 136, distance: 32.0
click at [215, 136] on div at bounding box center [215, 217] width 0 height 385
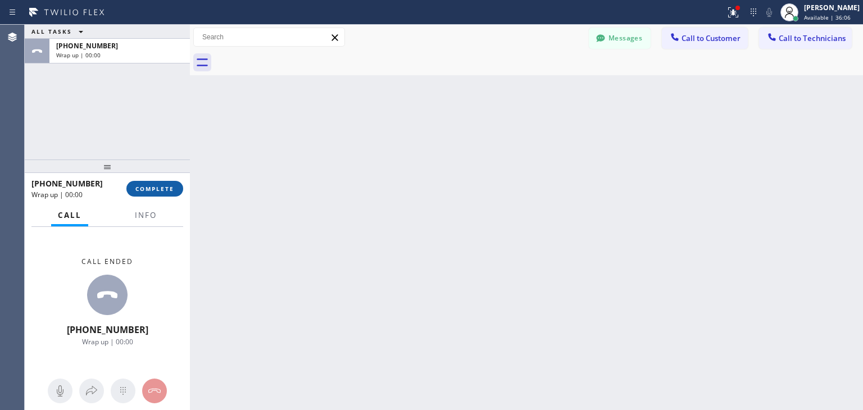
click at [162, 191] on span "COMPLETE" at bounding box center [154, 189] width 39 height 8
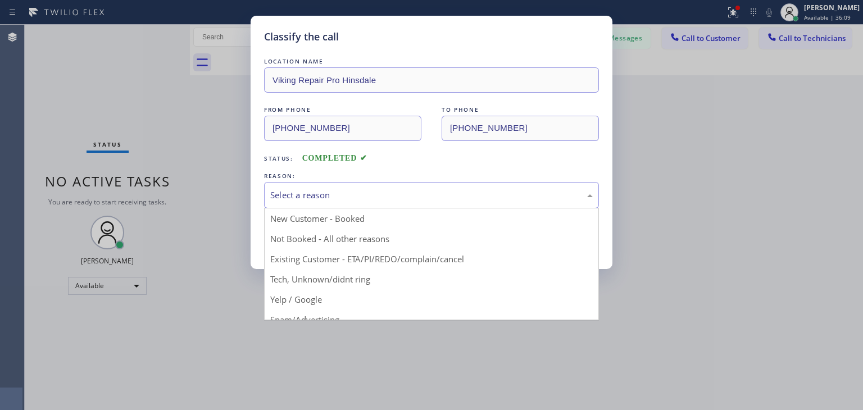
click at [342, 196] on div "Select a reason" at bounding box center [431, 195] width 322 height 13
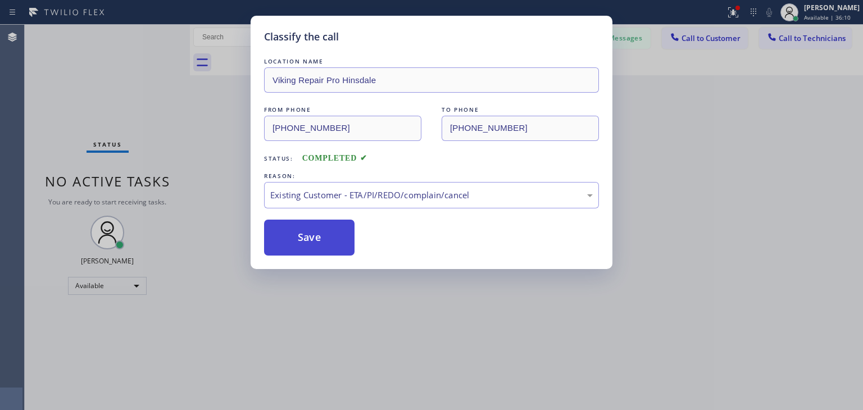
drag, startPoint x: 345, startPoint y: 250, endPoint x: 338, endPoint y: 248, distance: 7.1
click at [338, 248] on button "Save" at bounding box center [309, 238] width 90 height 36
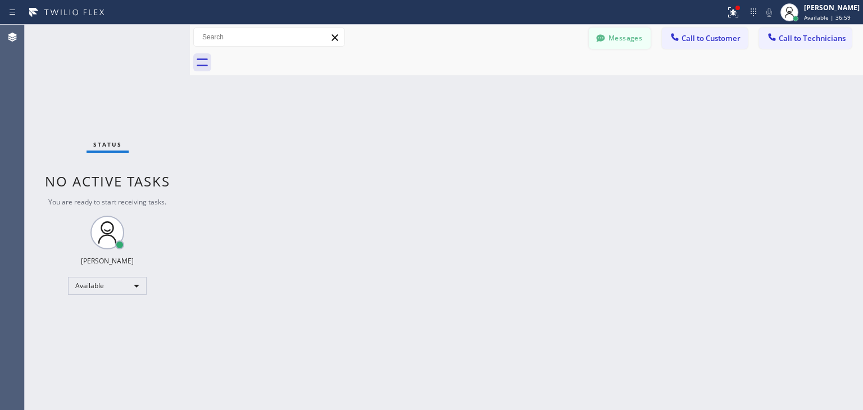
click at [625, 48] on button "Messages" at bounding box center [620, 38] width 62 height 21
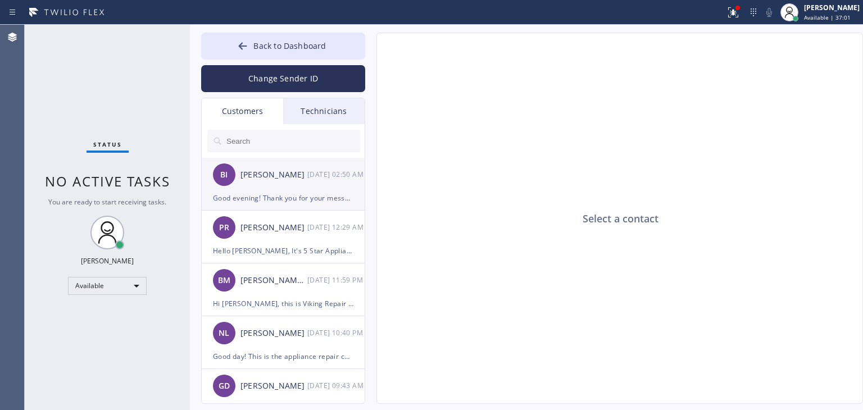
click at [296, 187] on div "BI [PERSON_NAME] [DATE] 02:50 AM" at bounding box center [284, 175] width 164 height 34
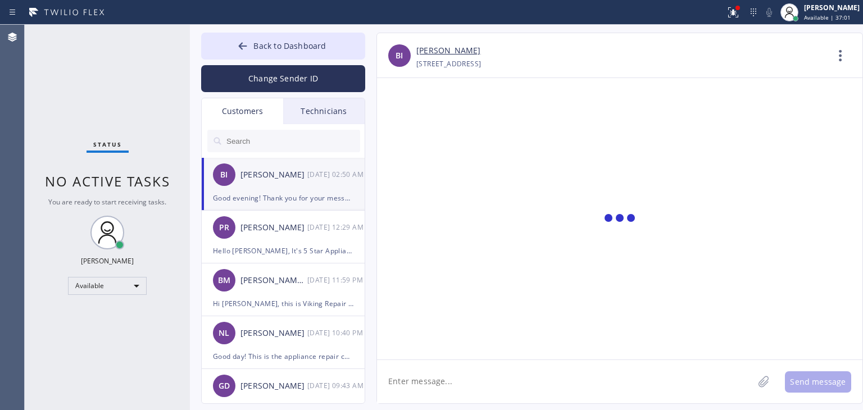
scroll to position [33, 0]
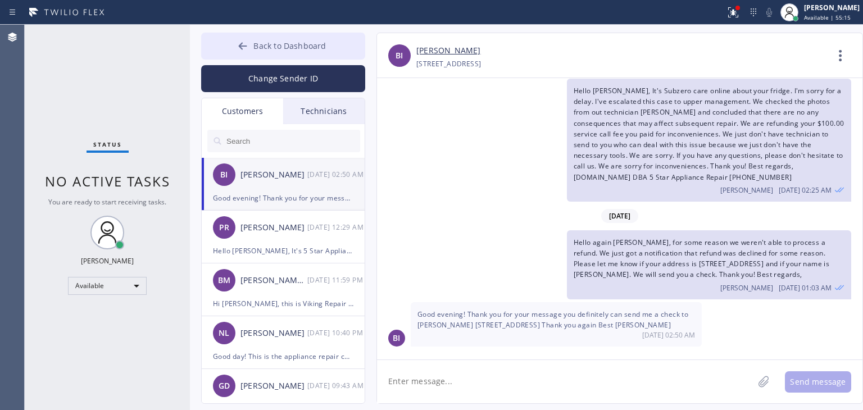
click at [325, 52] on button "Back to Dashboard" at bounding box center [283, 46] width 164 height 27
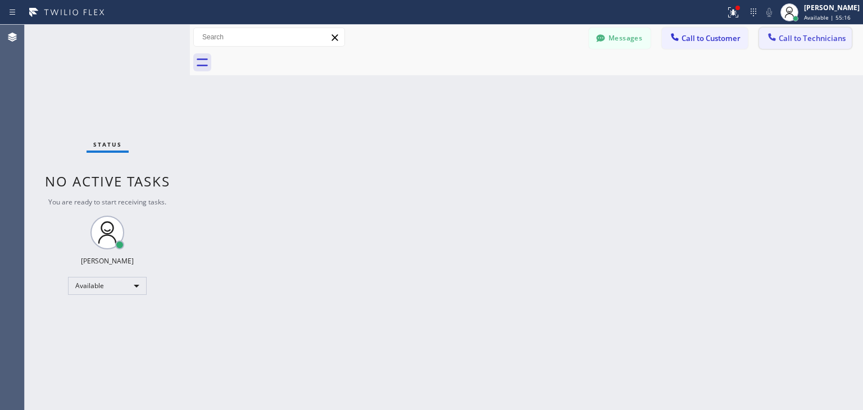
click at [773, 32] on icon at bounding box center [771, 36] width 11 height 11
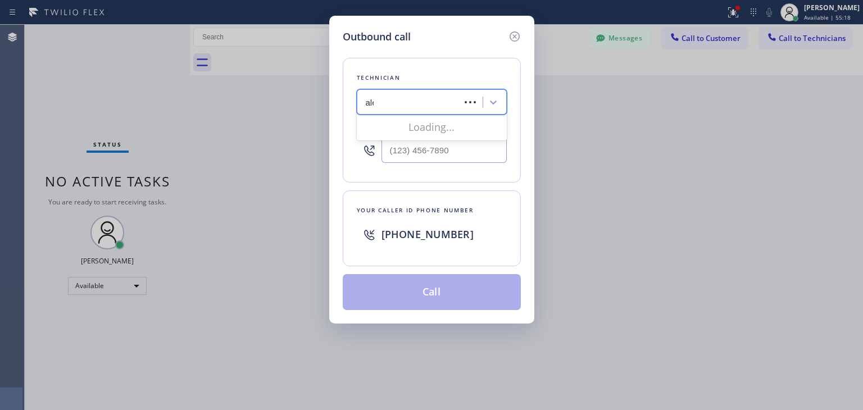
type input "[PERSON_NAME]"
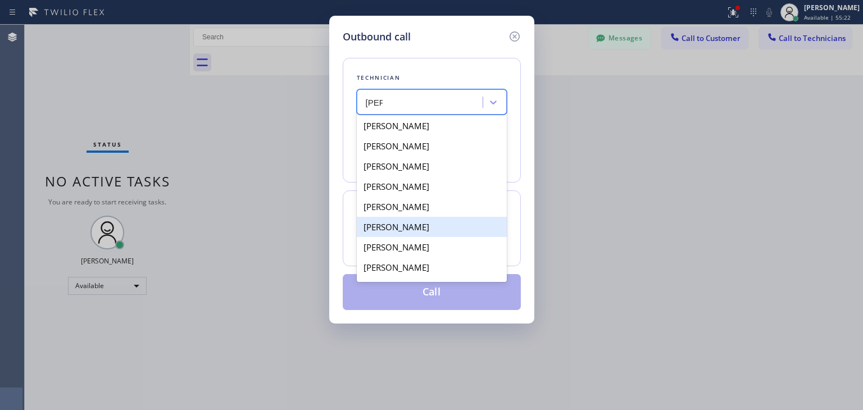
click at [457, 231] on div "[PERSON_NAME]" at bounding box center [432, 227] width 150 height 20
type input "[PHONE_NUMBER]"
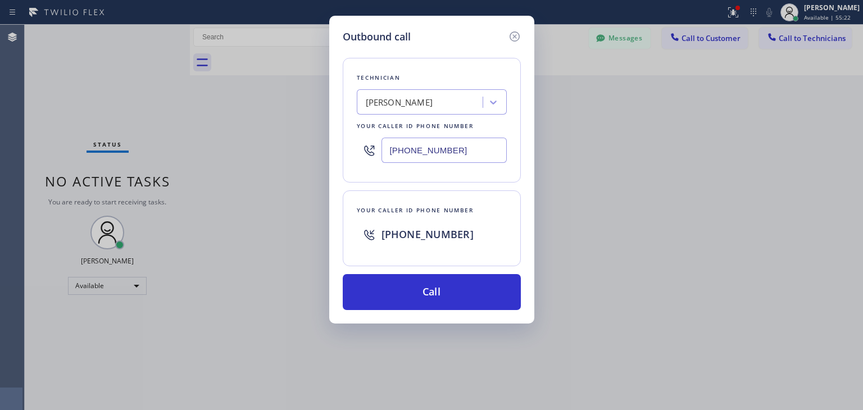
click at [443, 316] on div "Outbound call Technician [PERSON_NAME] Your caller id phone number [PHONE_NUMBE…" at bounding box center [431, 170] width 205 height 308
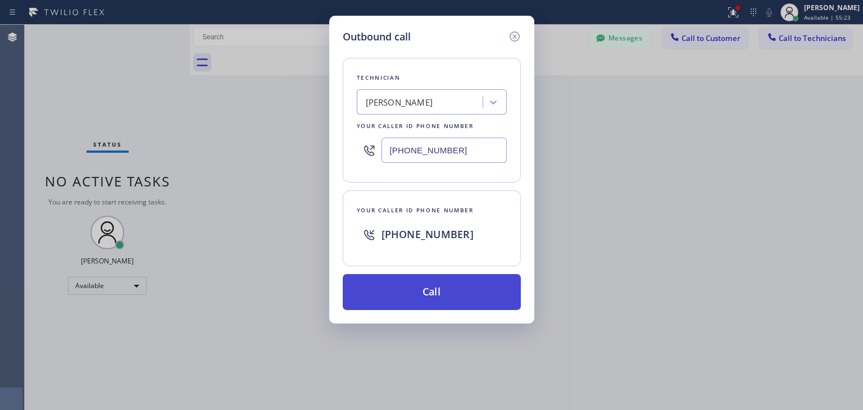
click at [473, 291] on button "Call" at bounding box center [432, 292] width 178 height 36
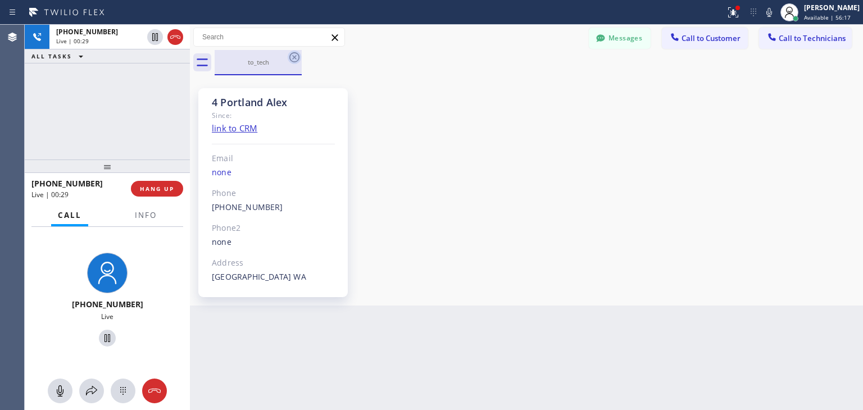
click at [296, 59] on icon at bounding box center [294, 57] width 13 height 13
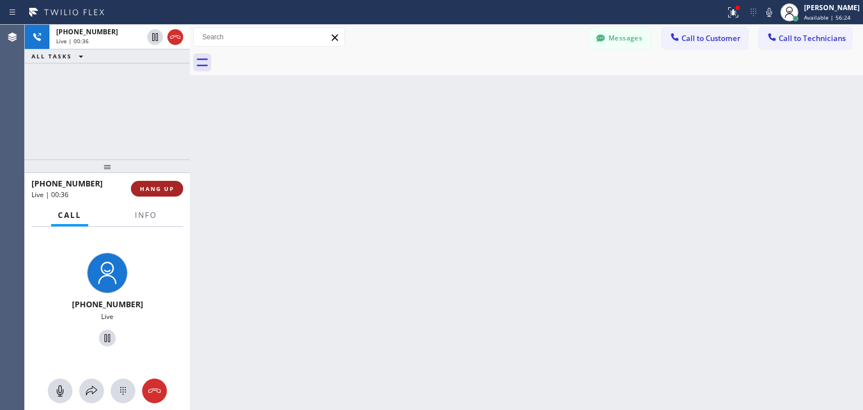
click at [157, 185] on span "HANG UP" at bounding box center [157, 189] width 34 height 8
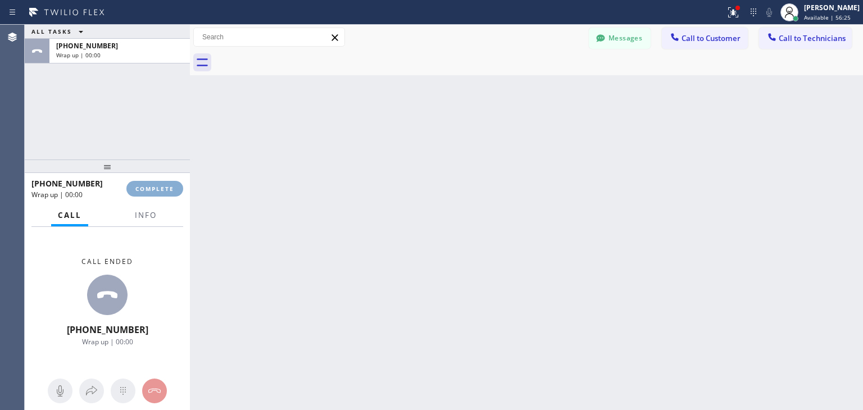
click at [157, 185] on span "COMPLETE" at bounding box center [154, 189] width 39 height 8
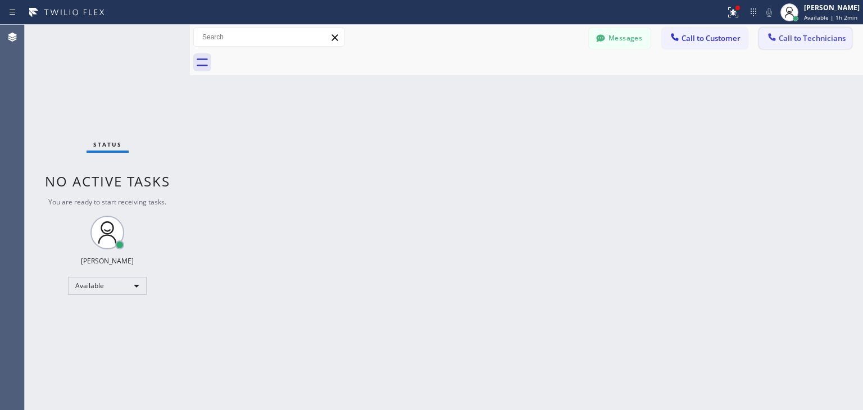
drag, startPoint x: 820, startPoint y: 13, endPoint x: 811, endPoint y: 32, distance: 20.4
click at [811, 32] on div "Status report Issues detected These issues could affect your workflow. Please c…" at bounding box center [431, 205] width 863 height 410
click at [811, 32] on button "Call to Technicians" at bounding box center [805, 38] width 93 height 21
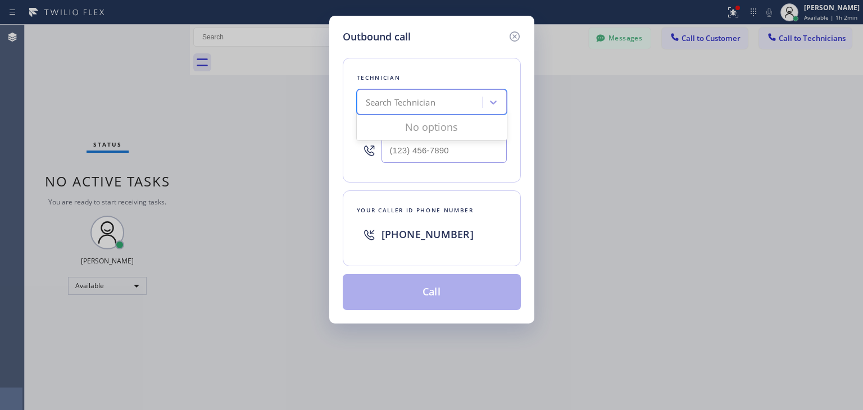
click at [430, 93] on div "Search Technician" at bounding box center [421, 103] width 122 height 20
type input "ylyas"
click at [442, 133] on div "Ylyas Tachmyradov" at bounding box center [432, 126] width 150 height 20
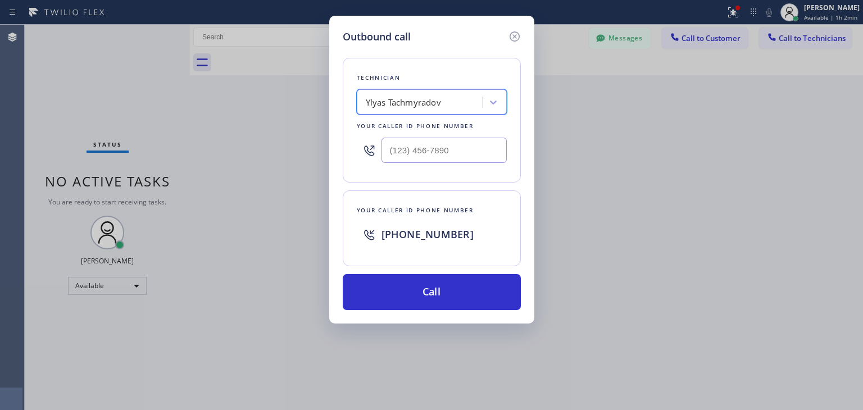
type input "[PHONE_NUMBER]"
click at [420, 311] on div "Outbound call Technician Ylyas Tachmyradov Your caller id phone number [PHONE_N…" at bounding box center [431, 170] width 205 height 308
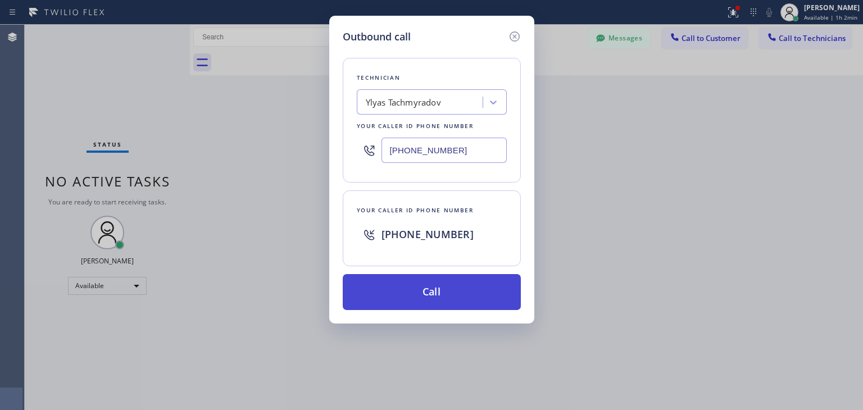
click at [440, 292] on button "Call" at bounding box center [432, 292] width 178 height 36
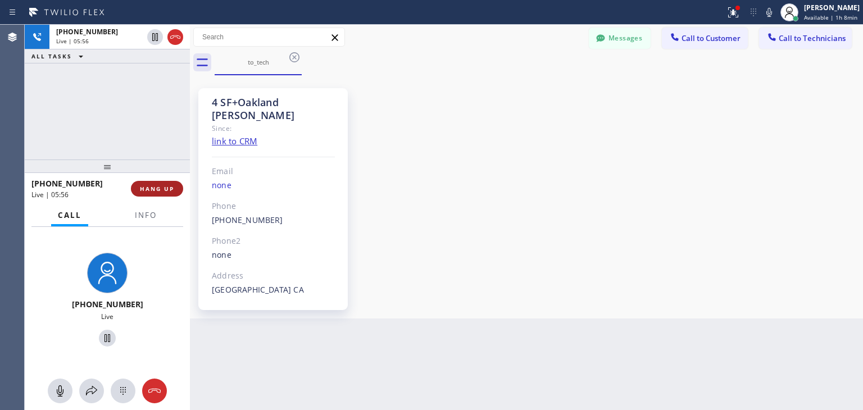
click at [174, 192] on button "HANG UP" at bounding box center [157, 189] width 52 height 16
